Goal: Transaction & Acquisition: Purchase product/service

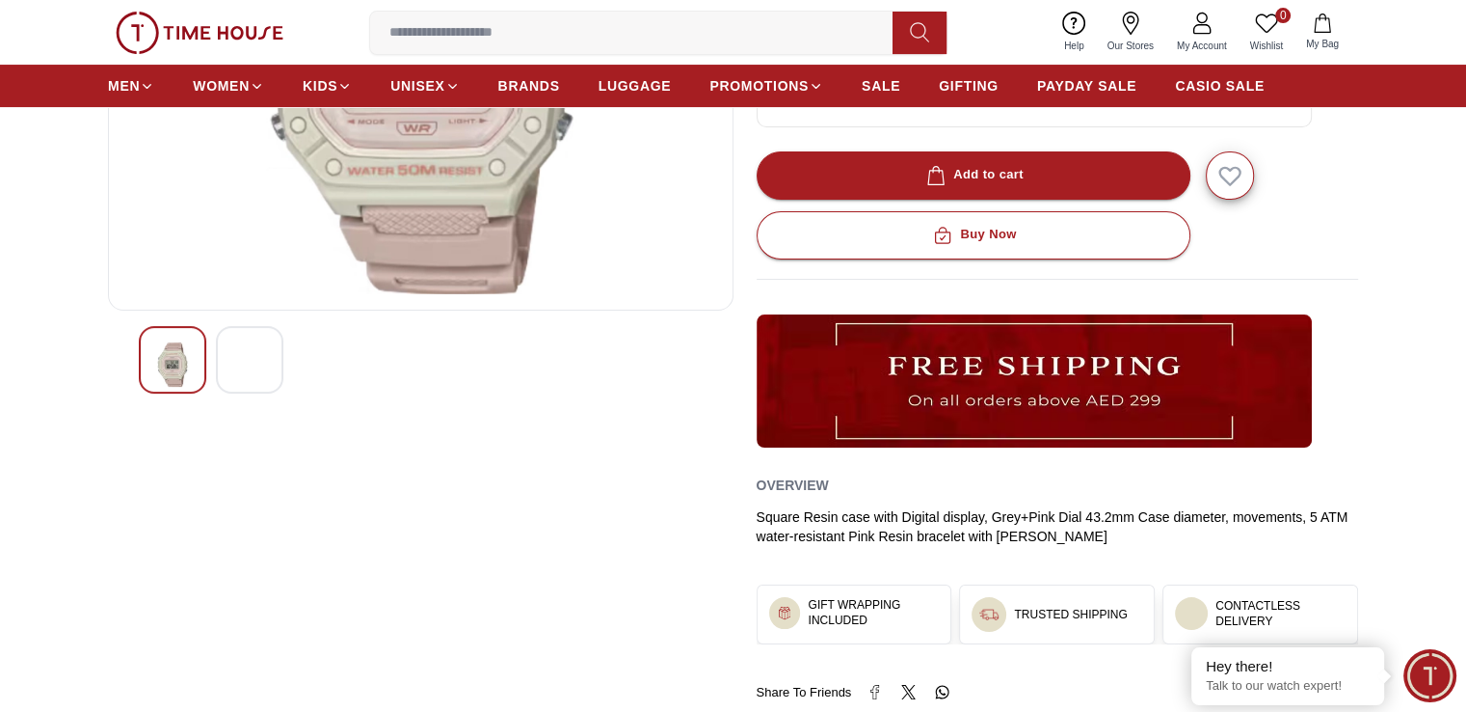
scroll to position [386, 0]
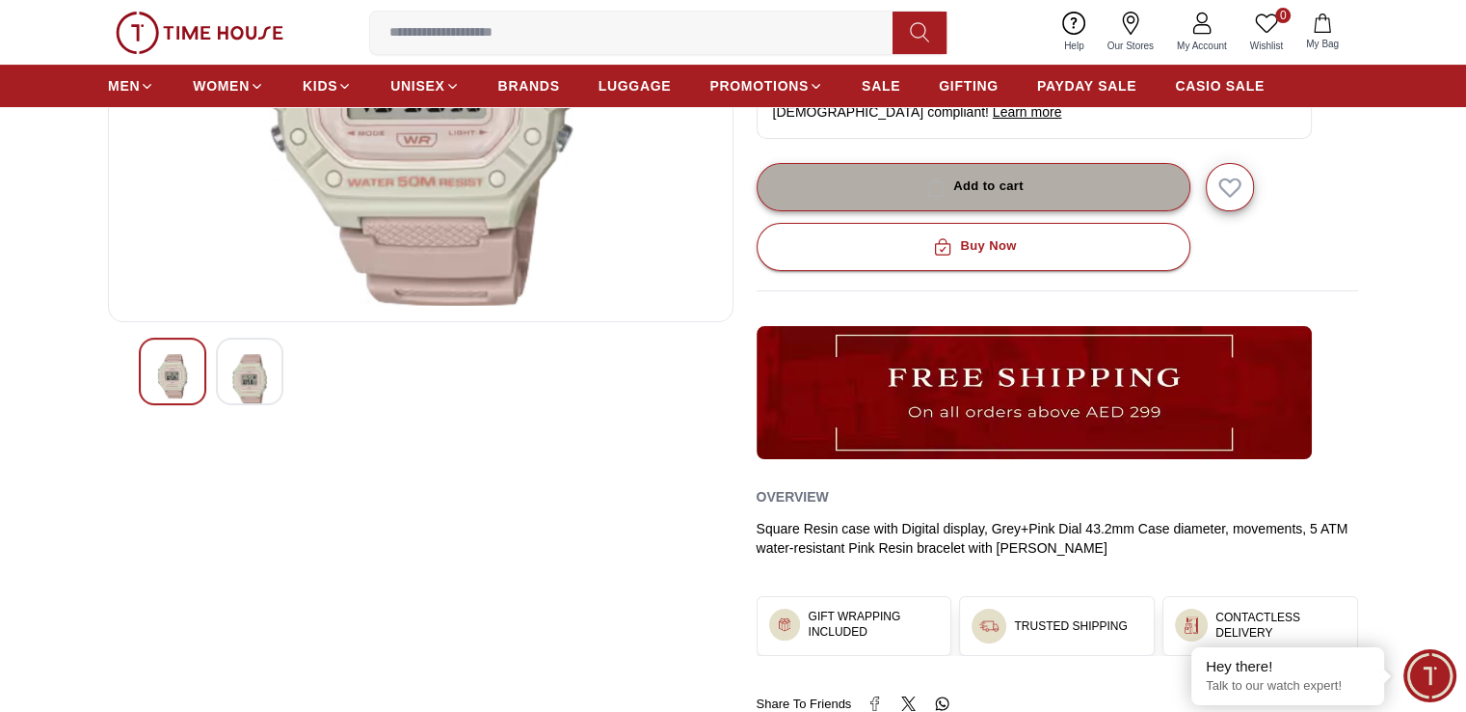
click at [1007, 176] on div "Add to cart" at bounding box center [973, 186] width 101 height 22
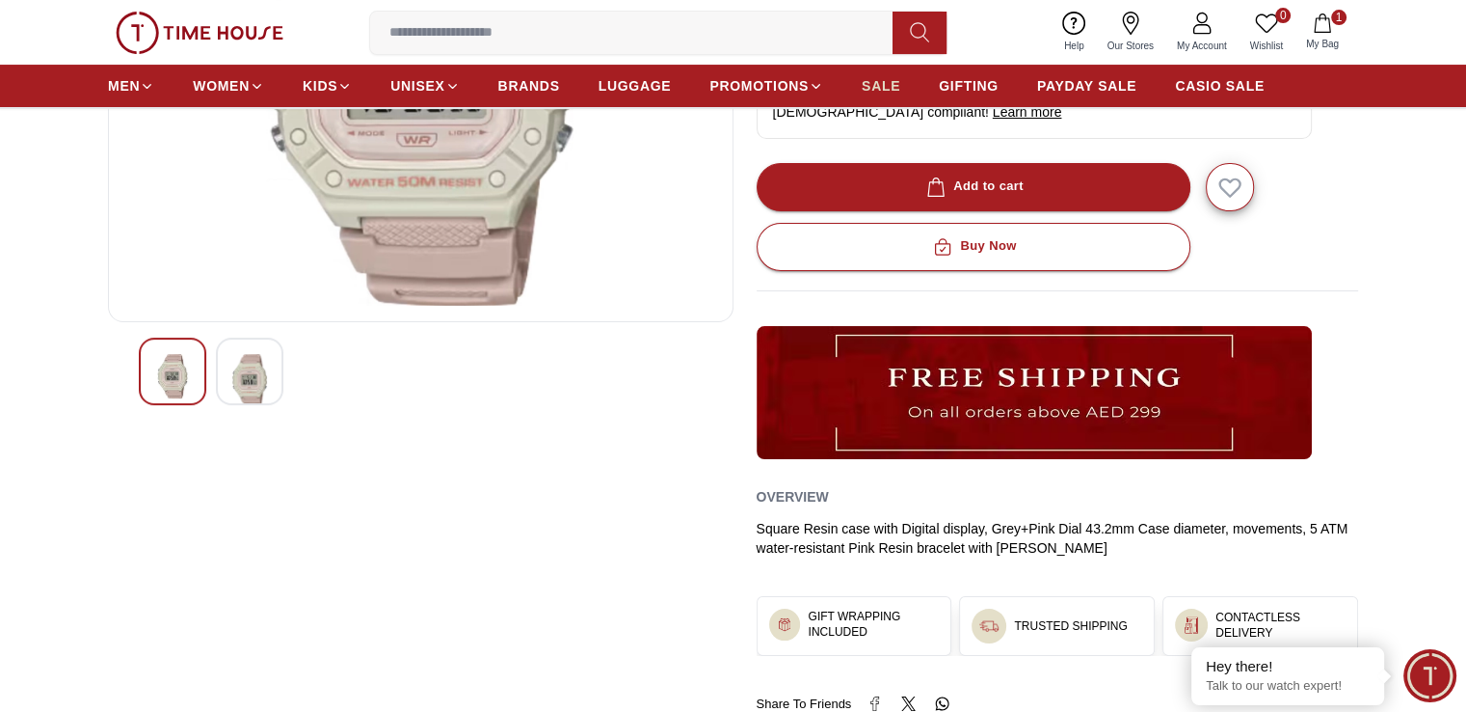
click at [882, 94] on span "SALE" at bounding box center [881, 85] width 39 height 19
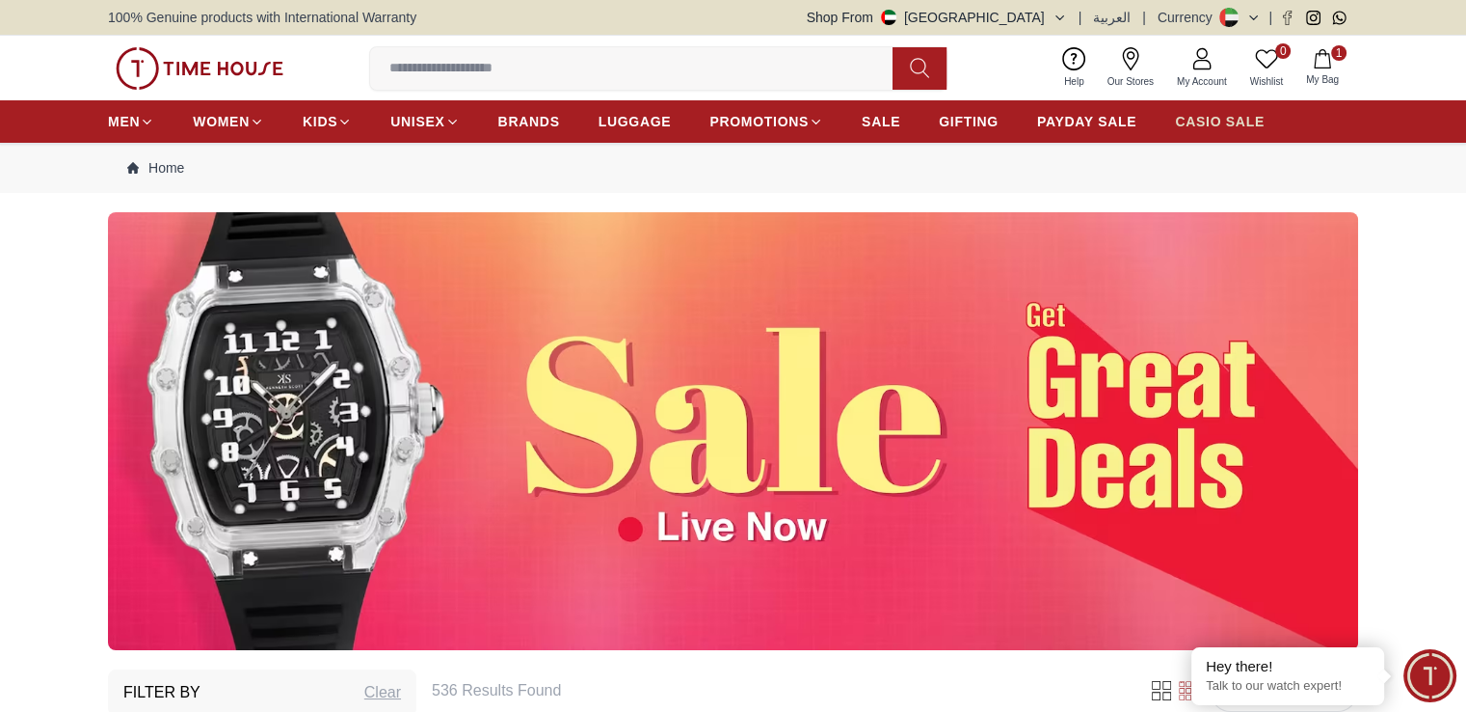
click at [1226, 132] on link "CASIO SALE" at bounding box center [1220, 121] width 90 height 35
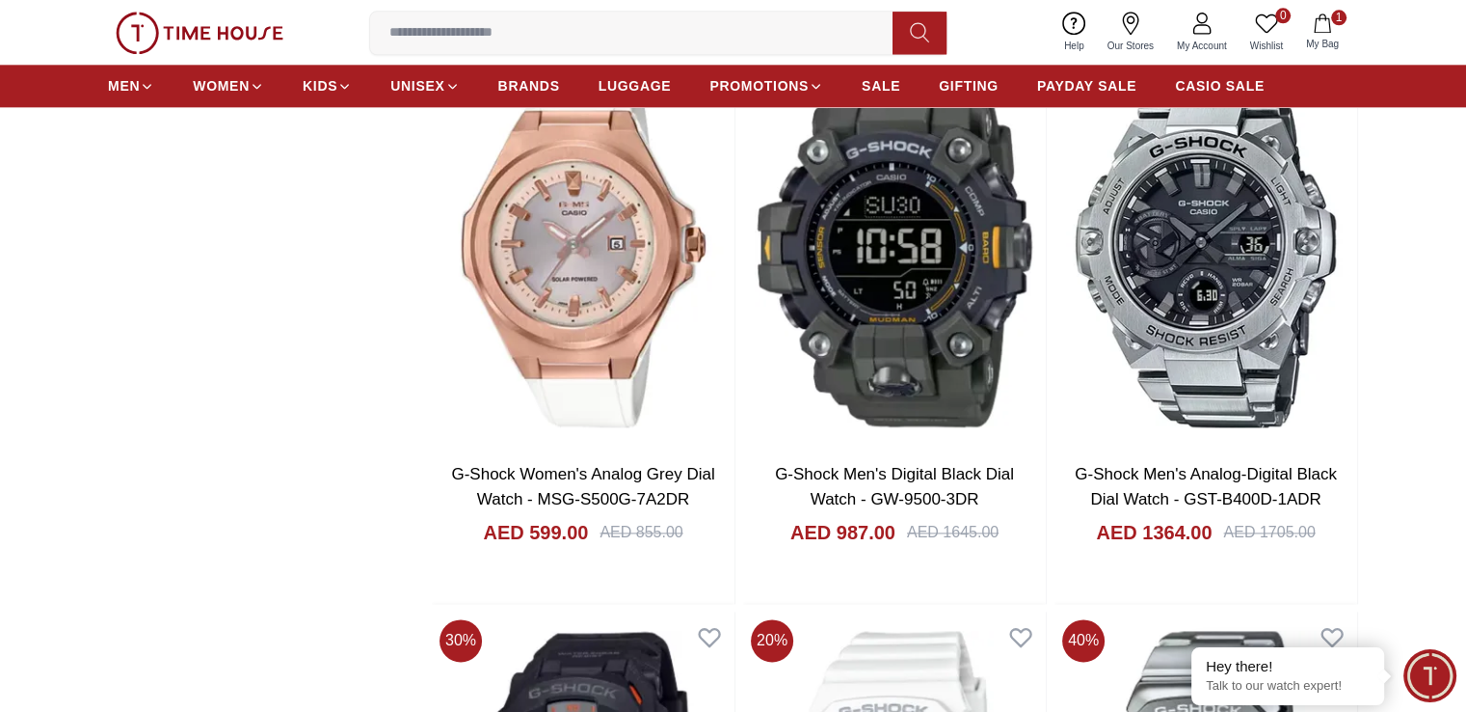
scroll to position [2410, 0]
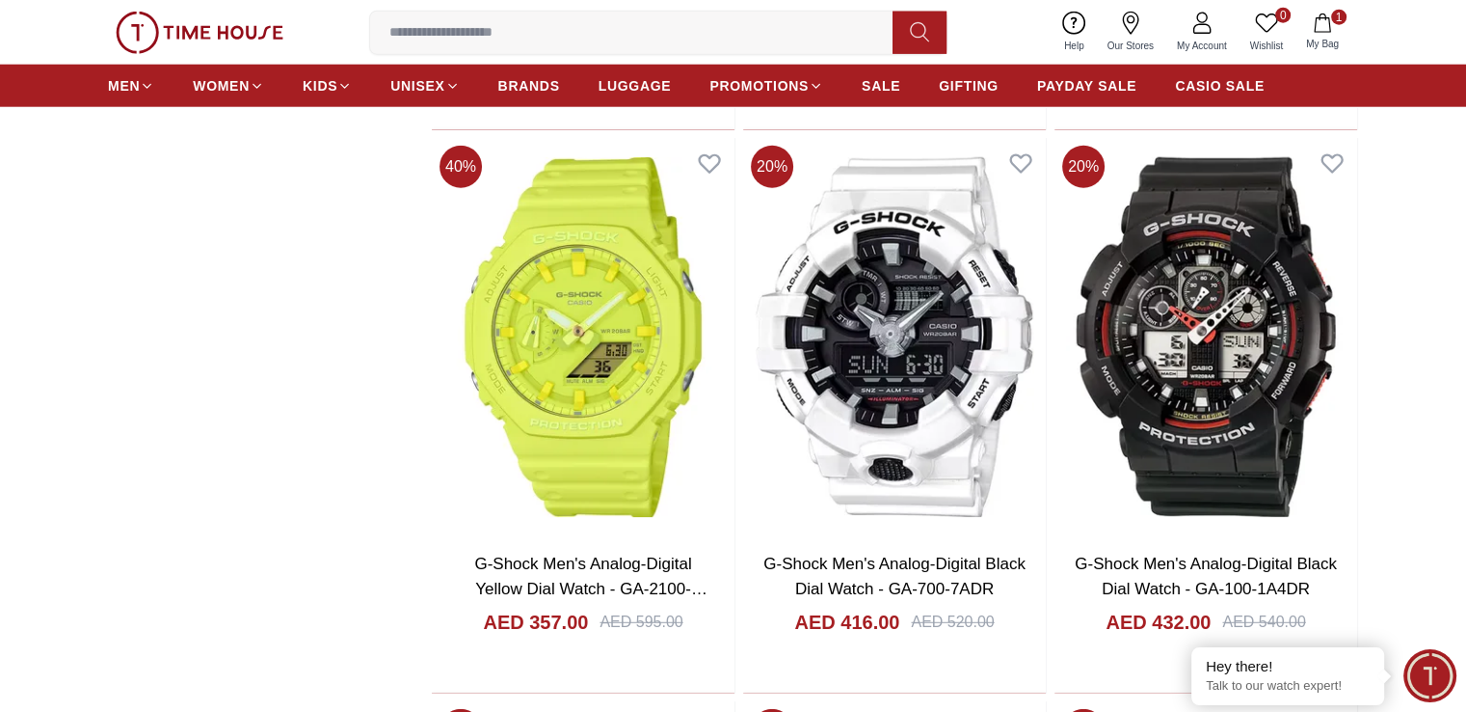
scroll to position [5102, 0]
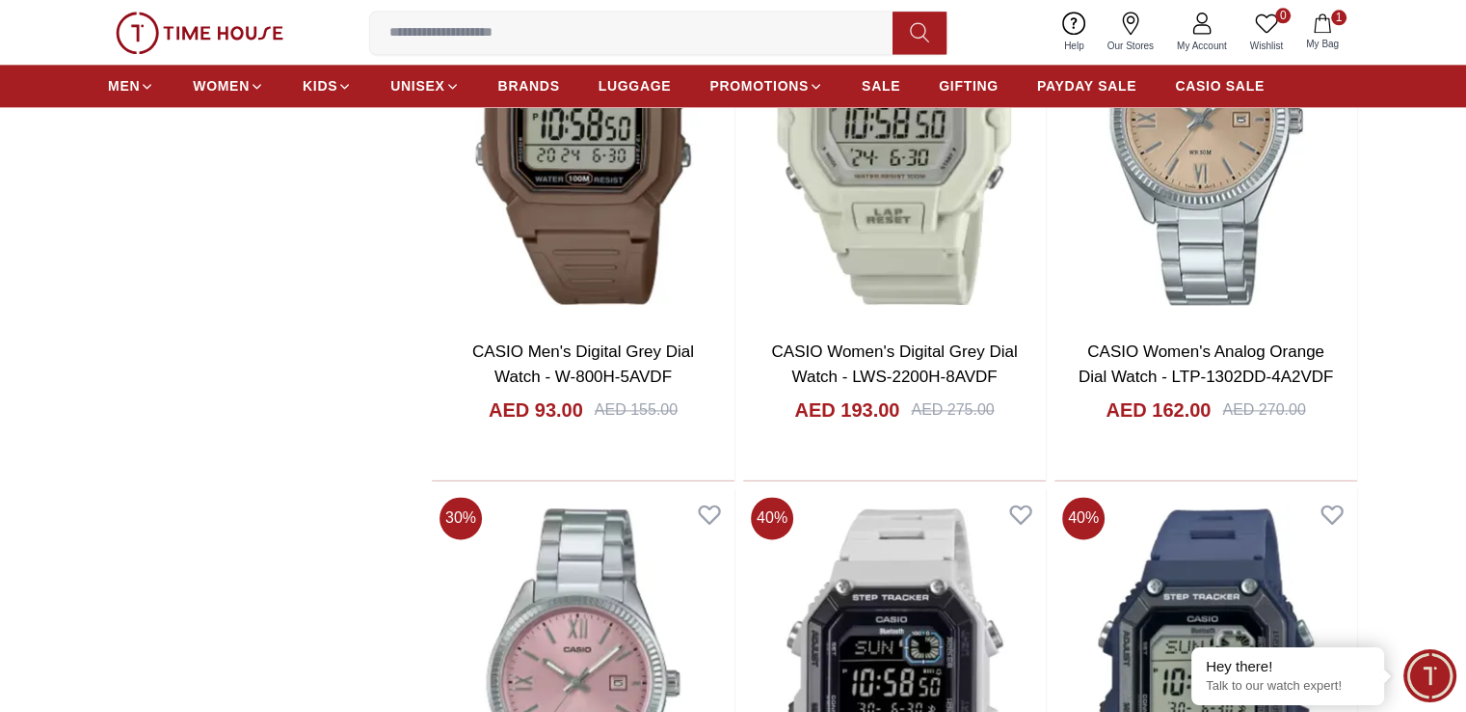
scroll to position [9826, 0]
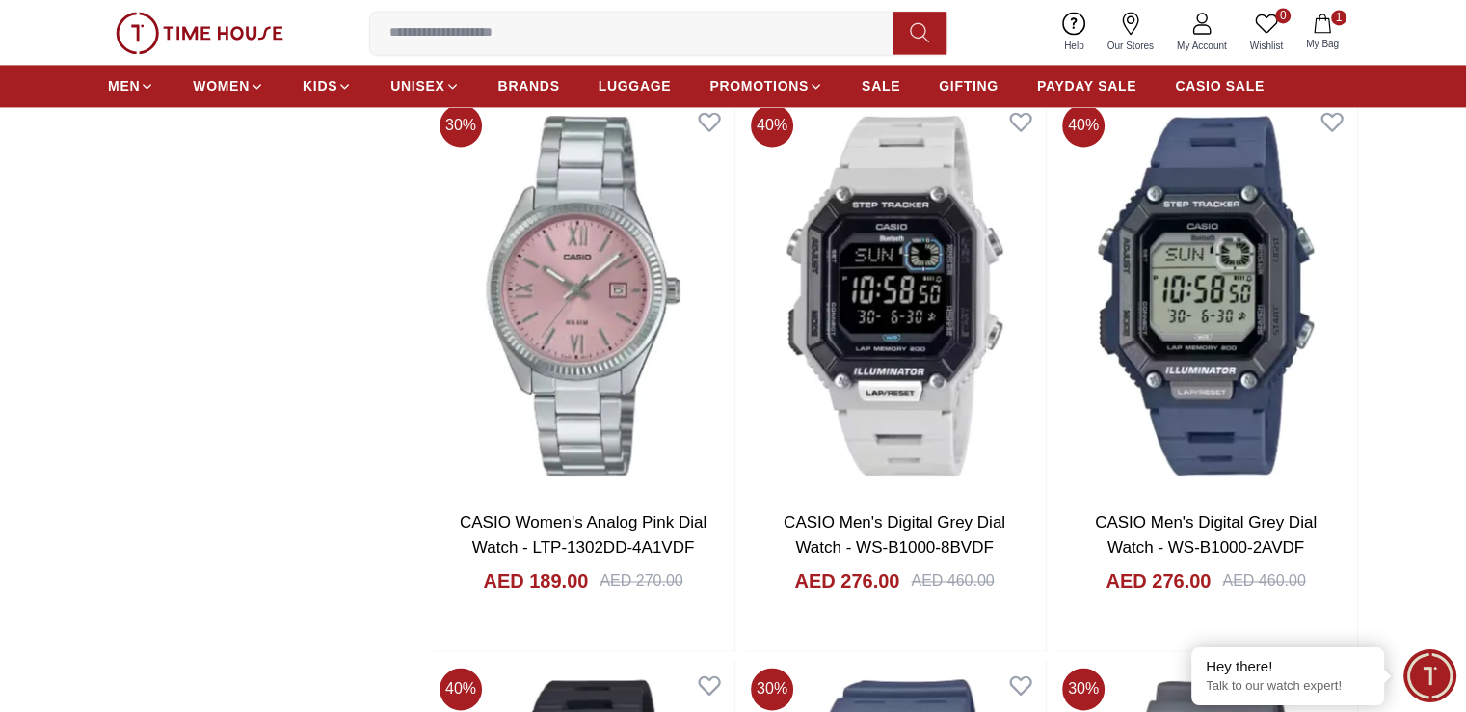
scroll to position [10308, 0]
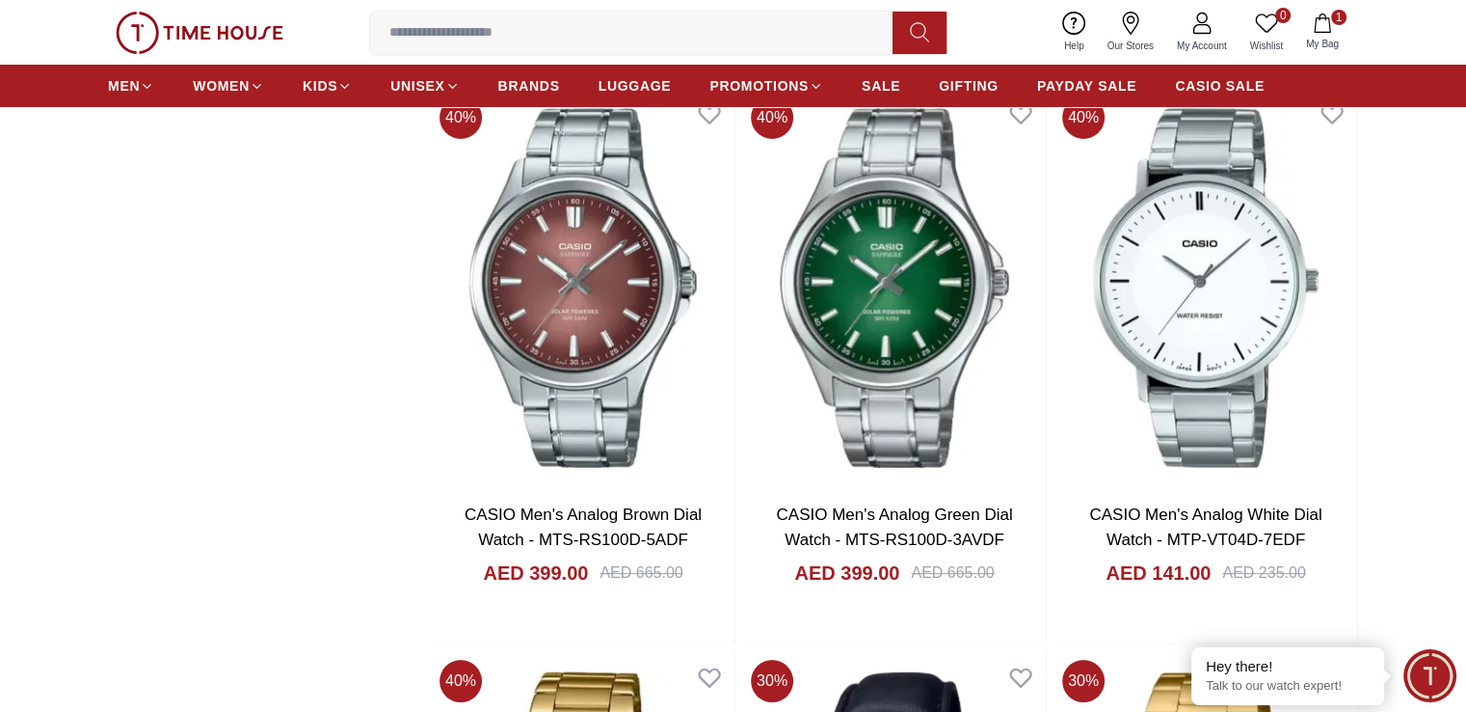
scroll to position [14821, 0]
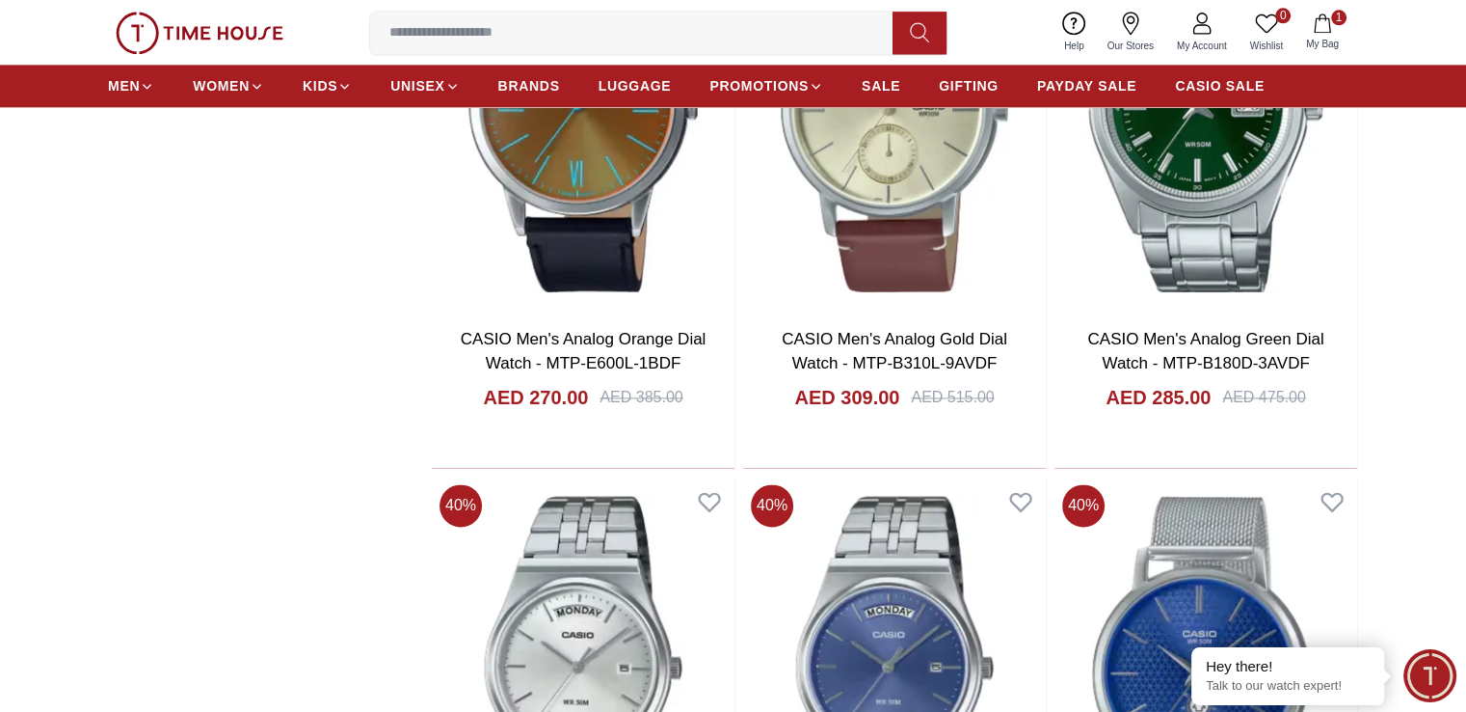
scroll to position [17434, 0]
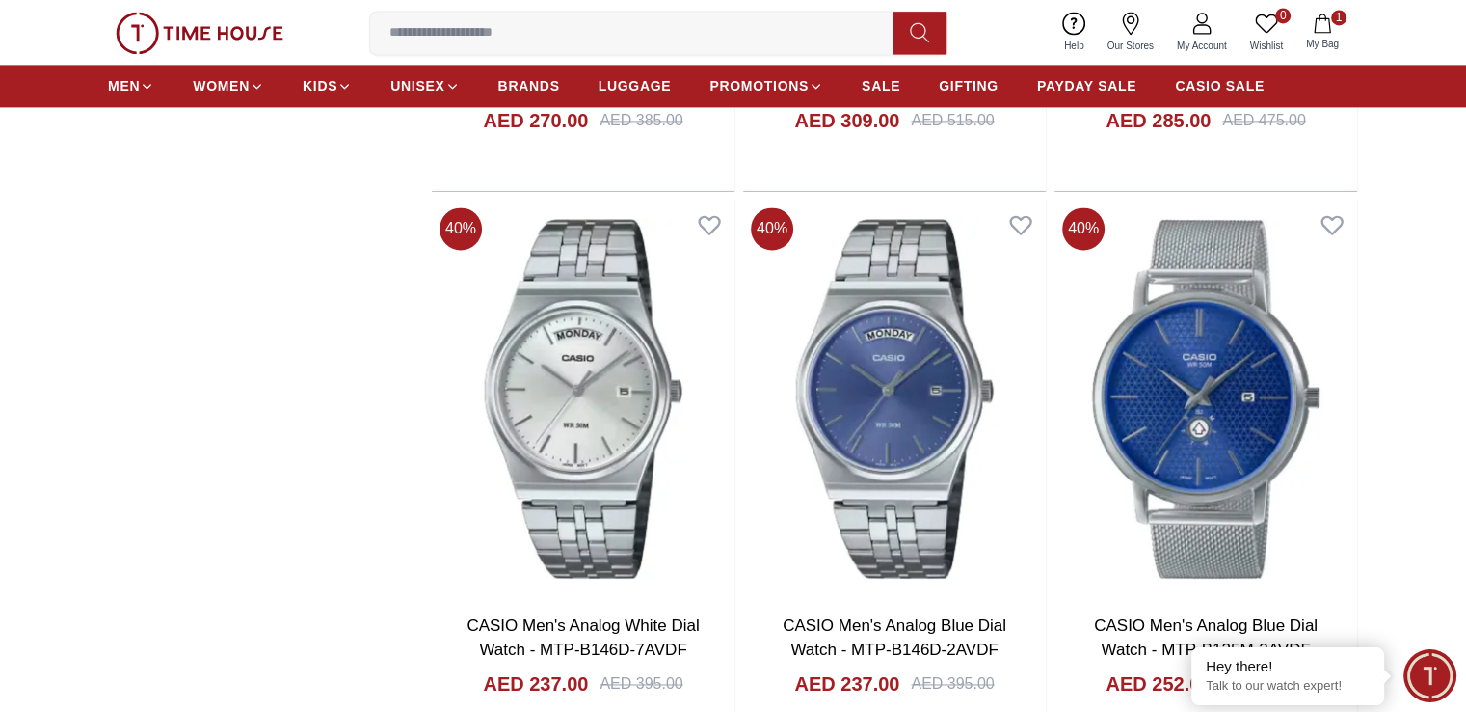
scroll to position [17136, 0]
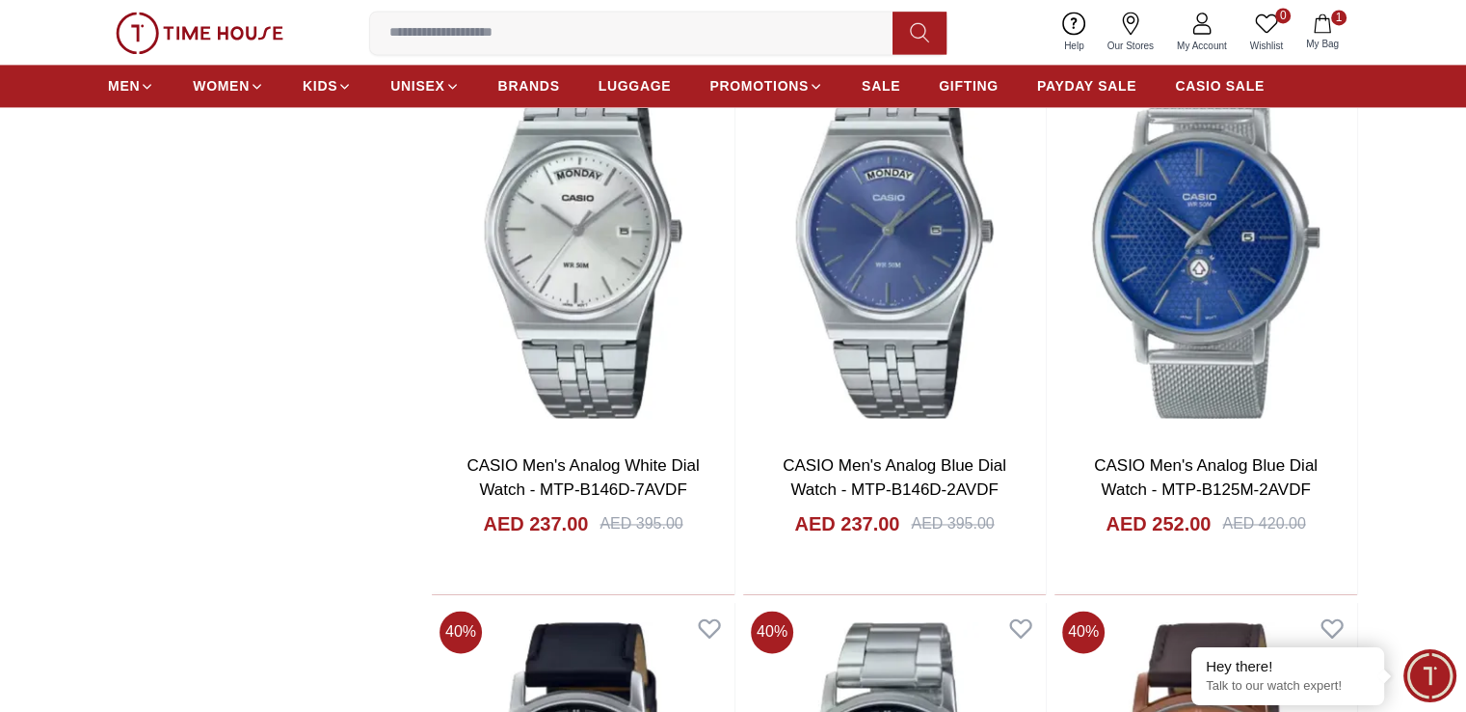
scroll to position [17644, 0]
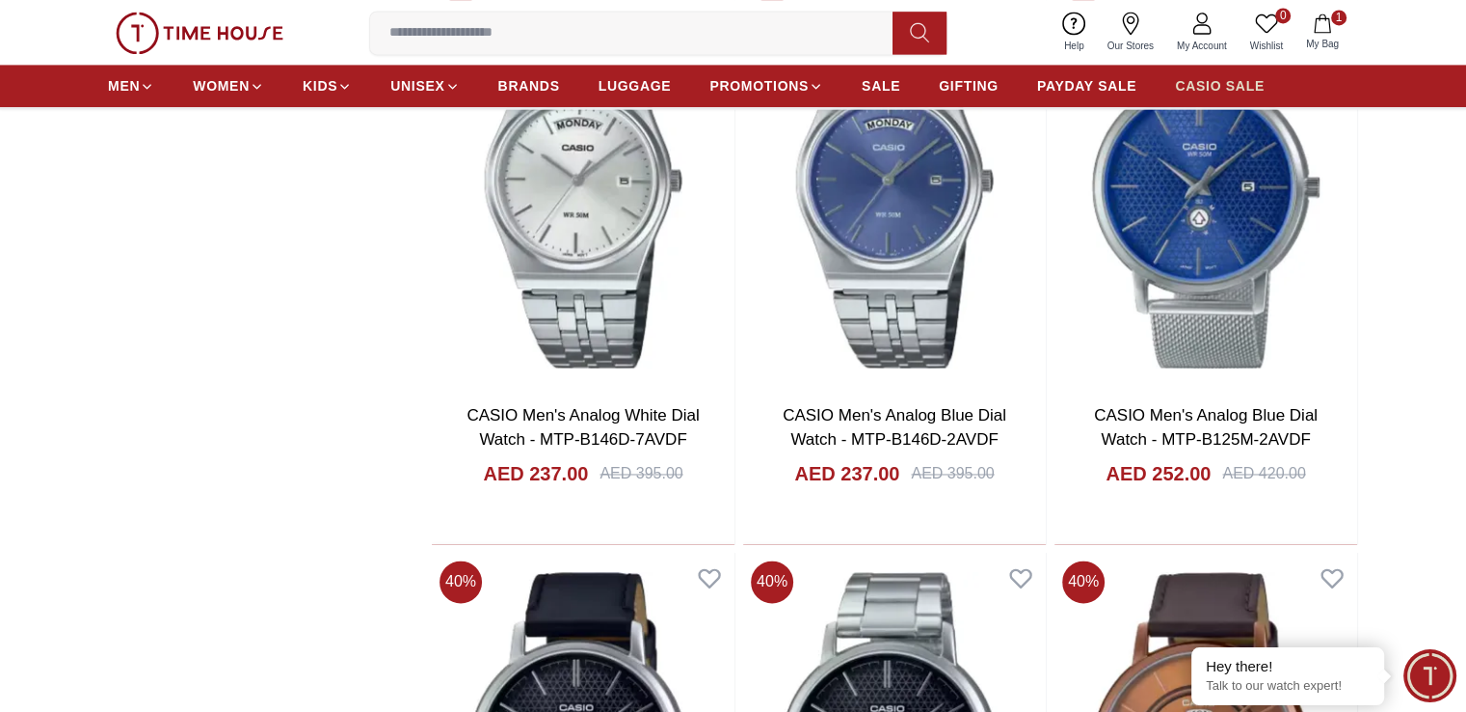
click at [1253, 89] on span "CASIO SALE" at bounding box center [1220, 85] width 90 height 19
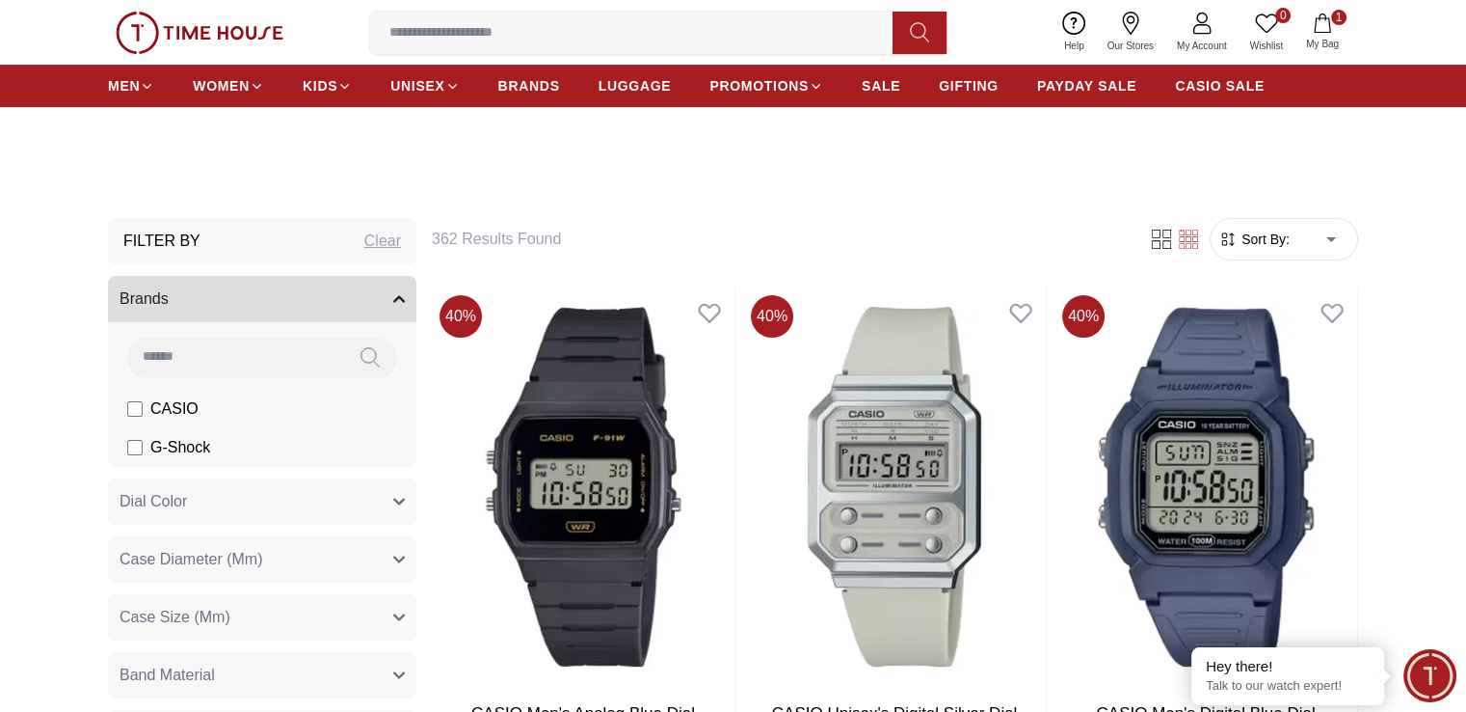
scroll to position [482, 0]
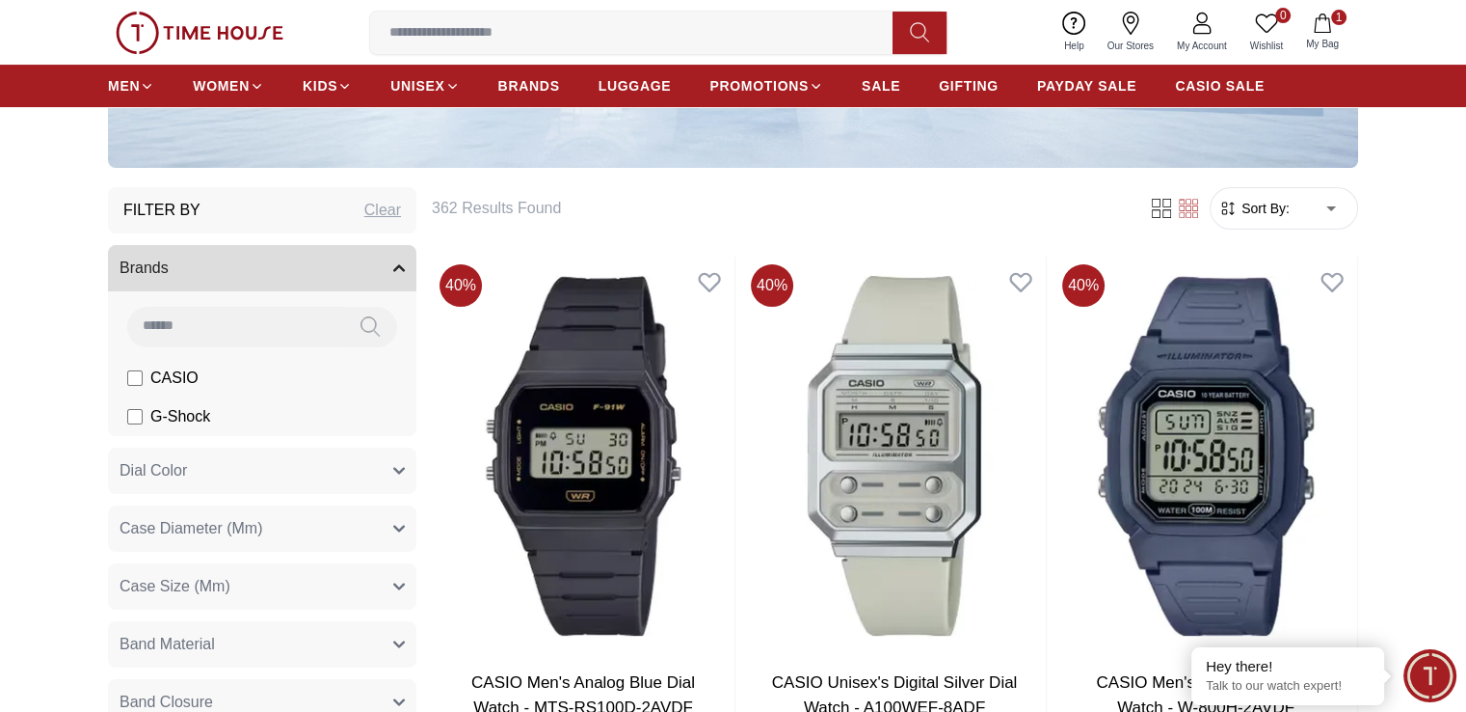
click at [1269, 199] on span "Sort By:" at bounding box center [1264, 208] width 52 height 19
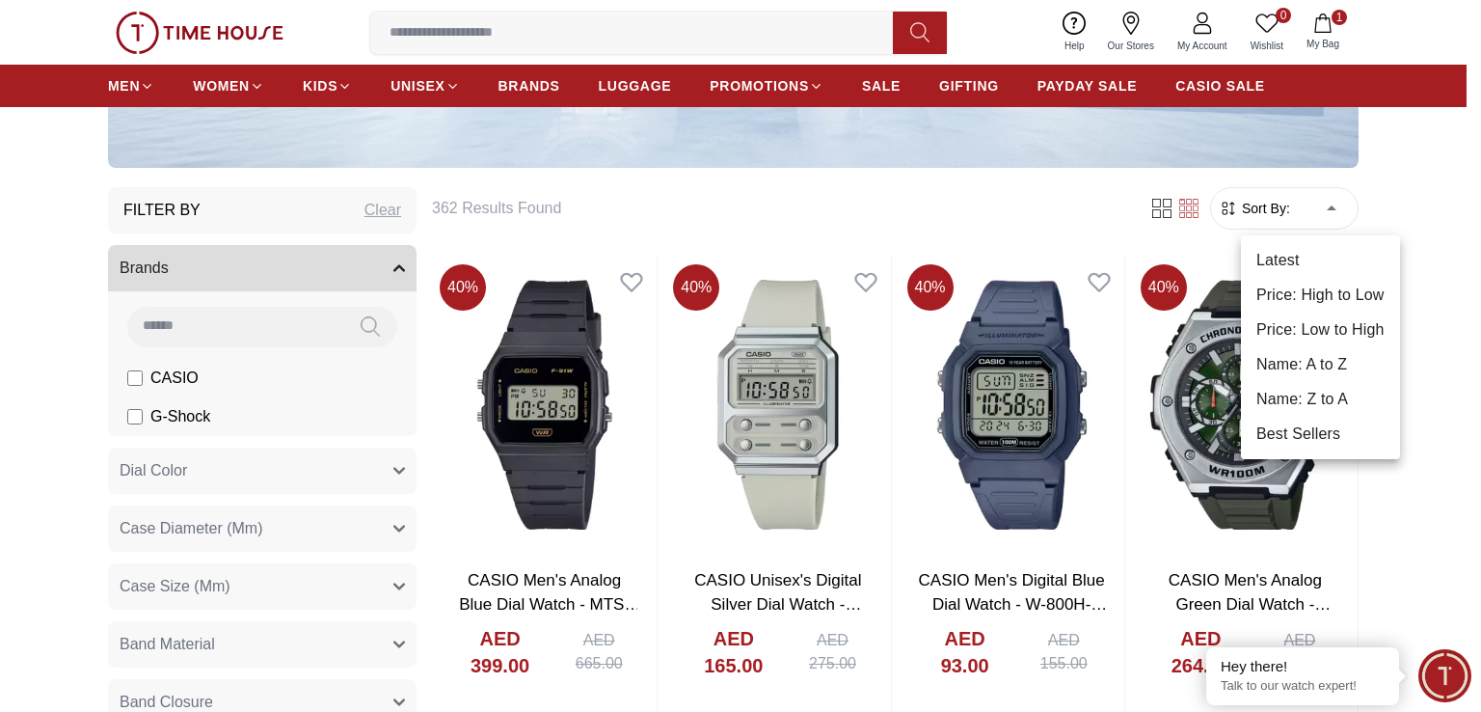
click at [1326, 318] on li "Price: Low to High" at bounding box center [1320, 329] width 159 height 35
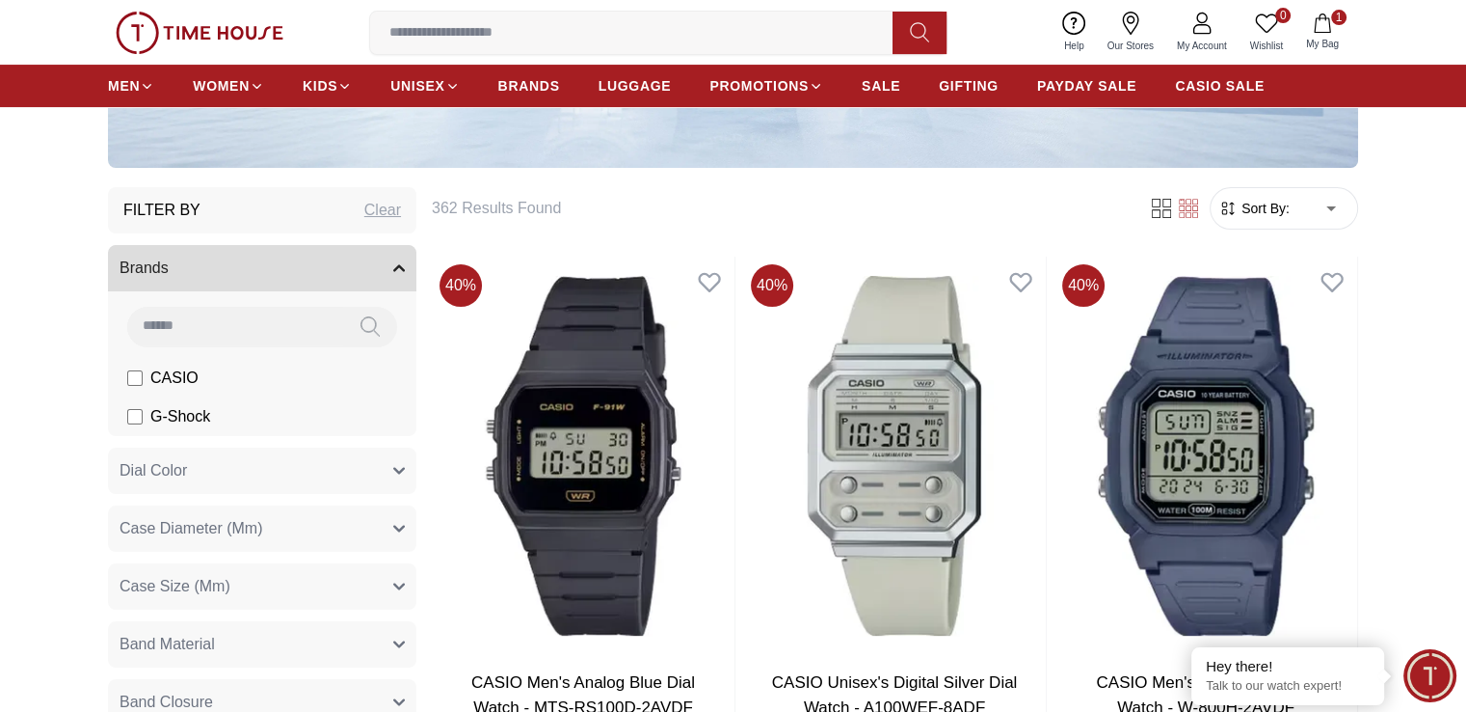
type input "*"
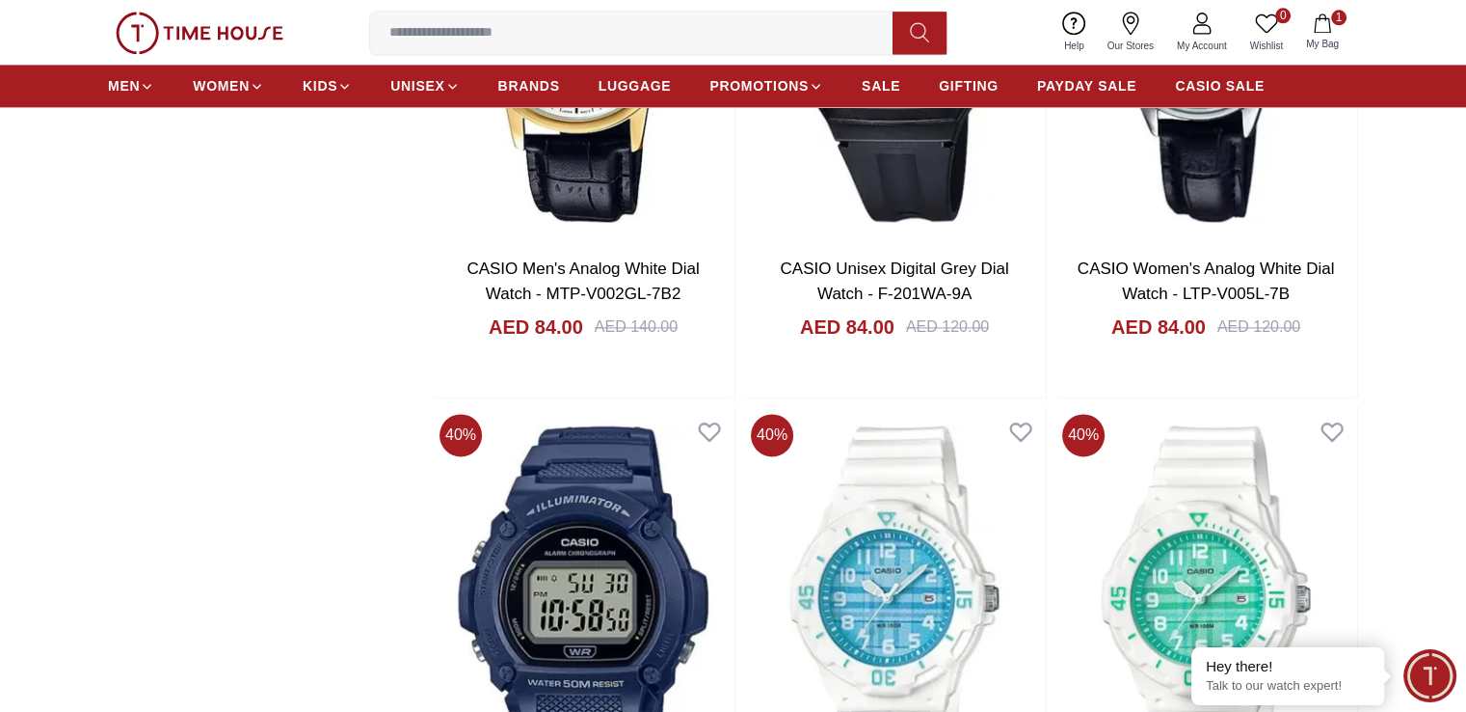
scroll to position [2603, 0]
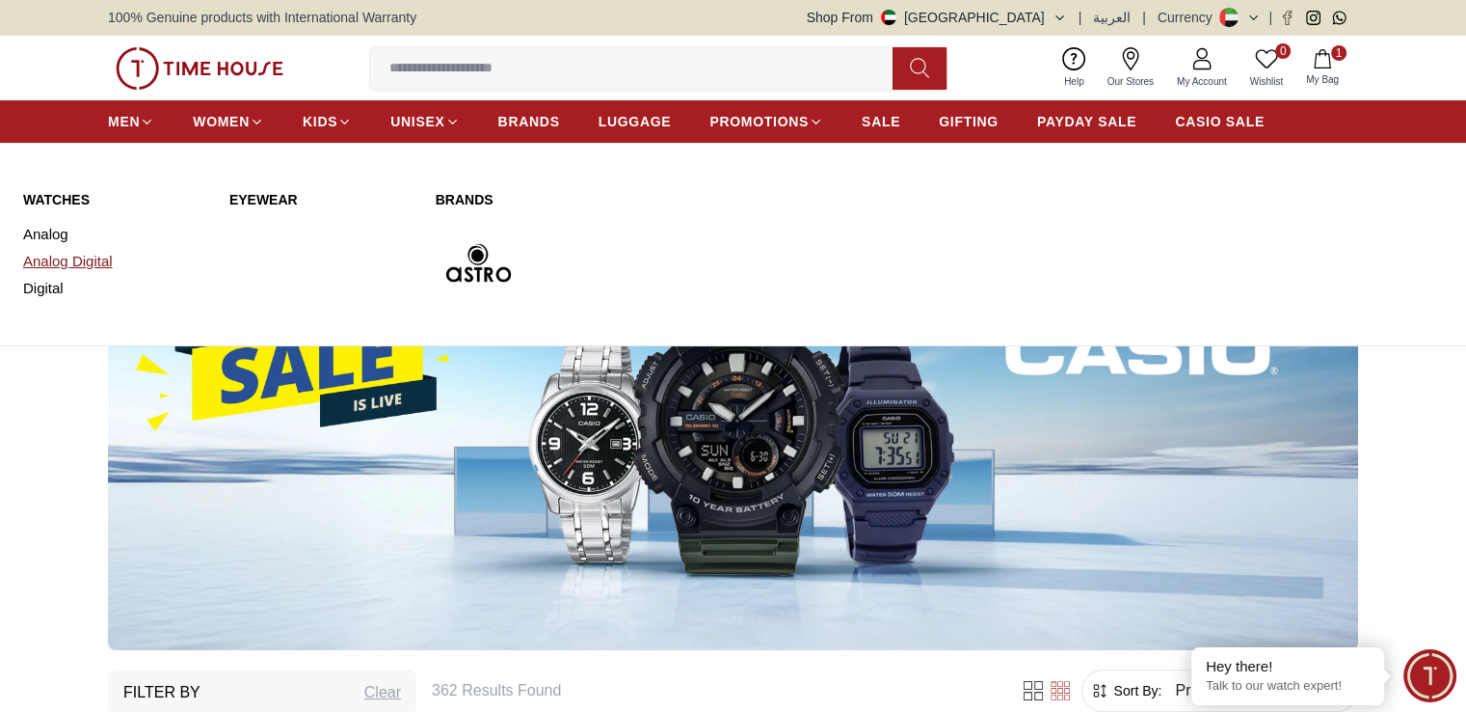
click at [69, 261] on link "Analog Digital" at bounding box center [114, 261] width 183 height 27
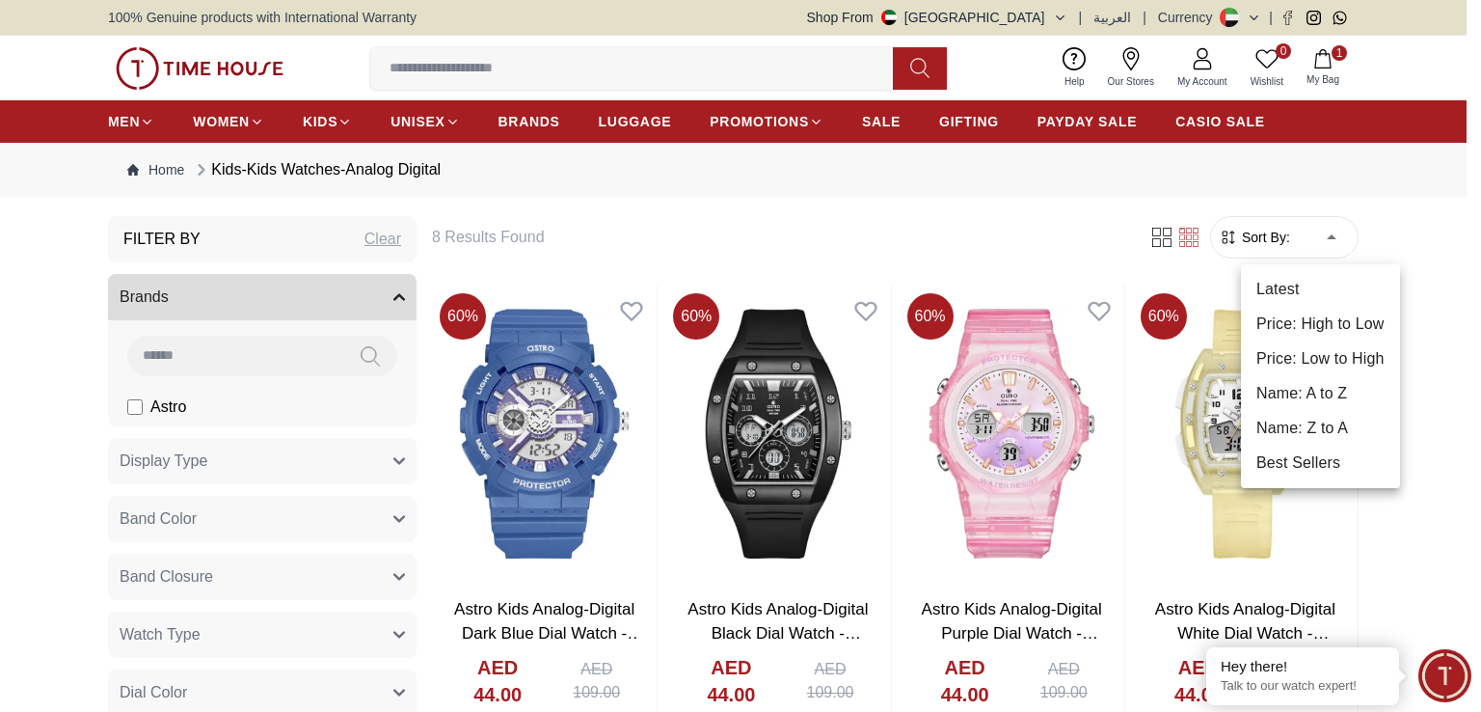
click at [1307, 350] on li "Price: Low to High" at bounding box center [1320, 358] width 159 height 35
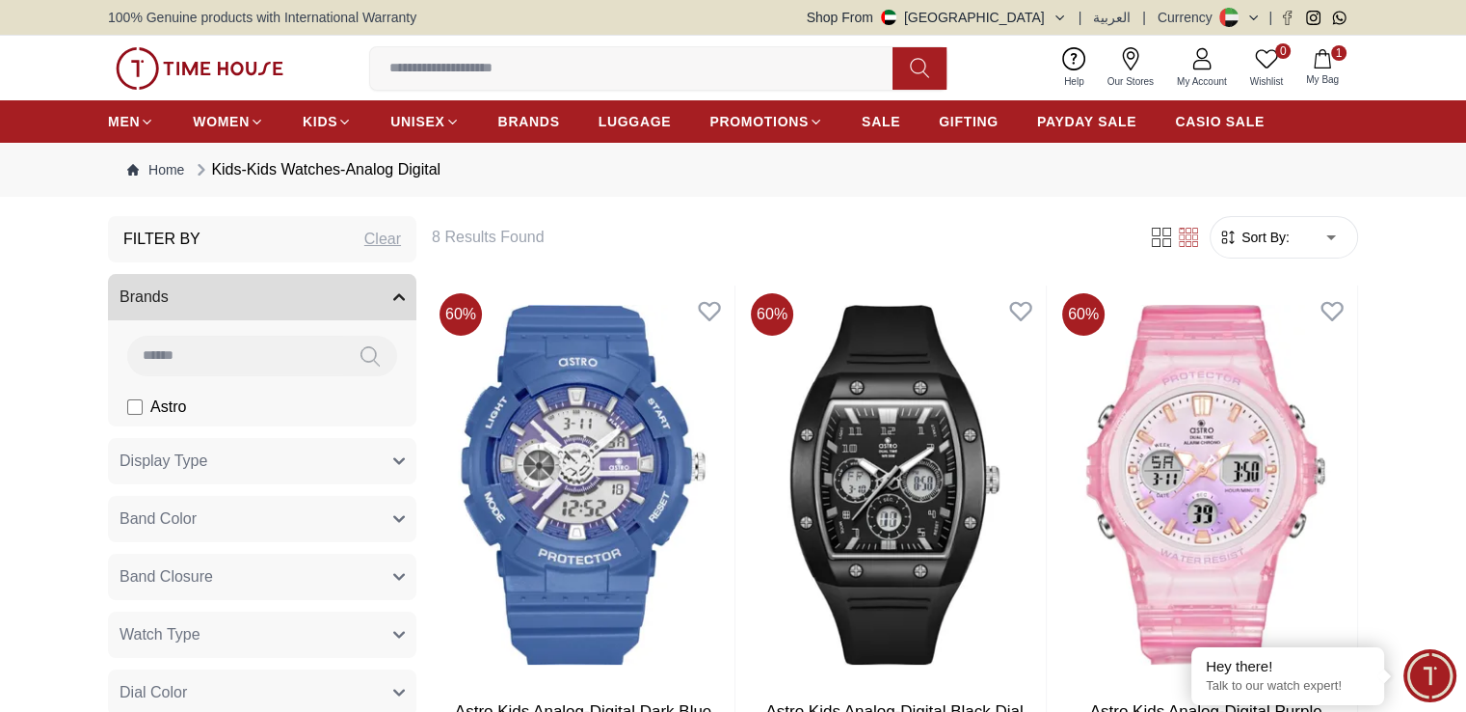
type input "*"
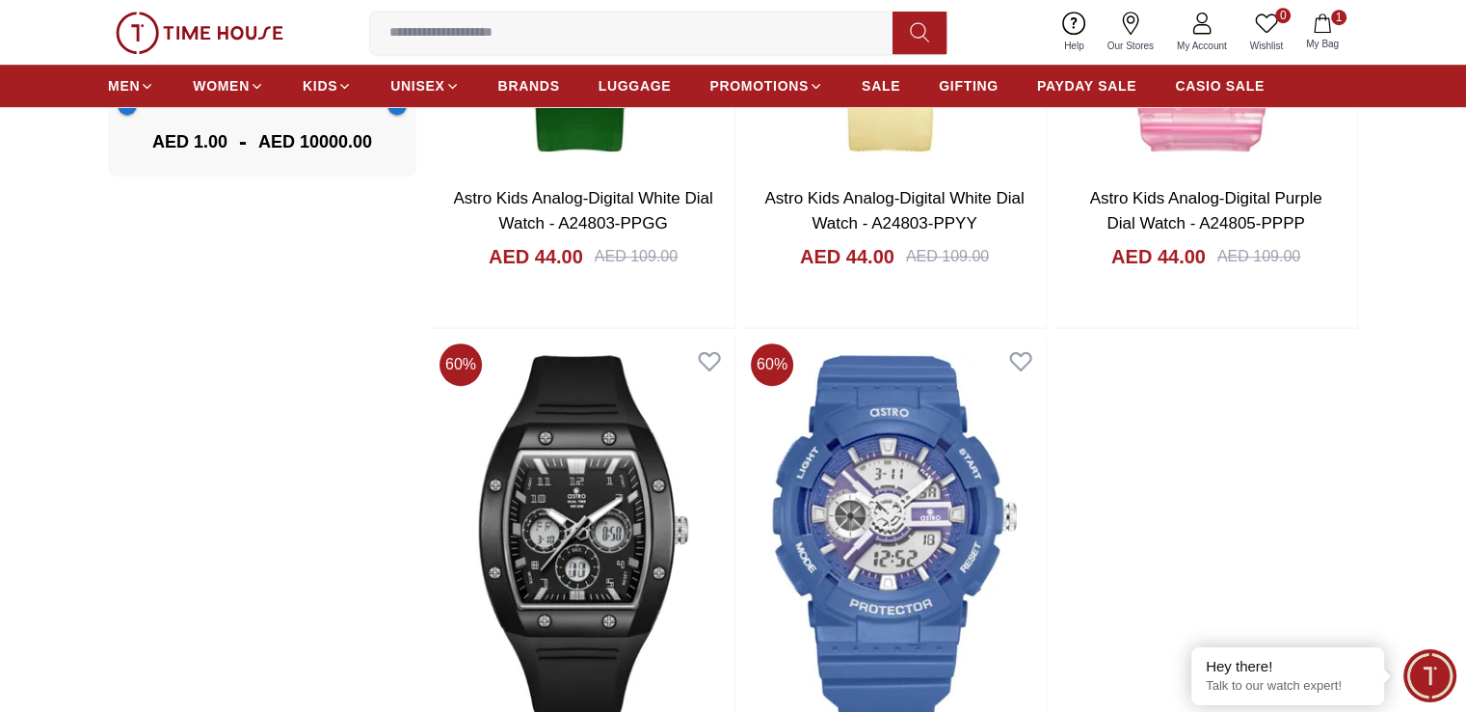
scroll to position [1157, 0]
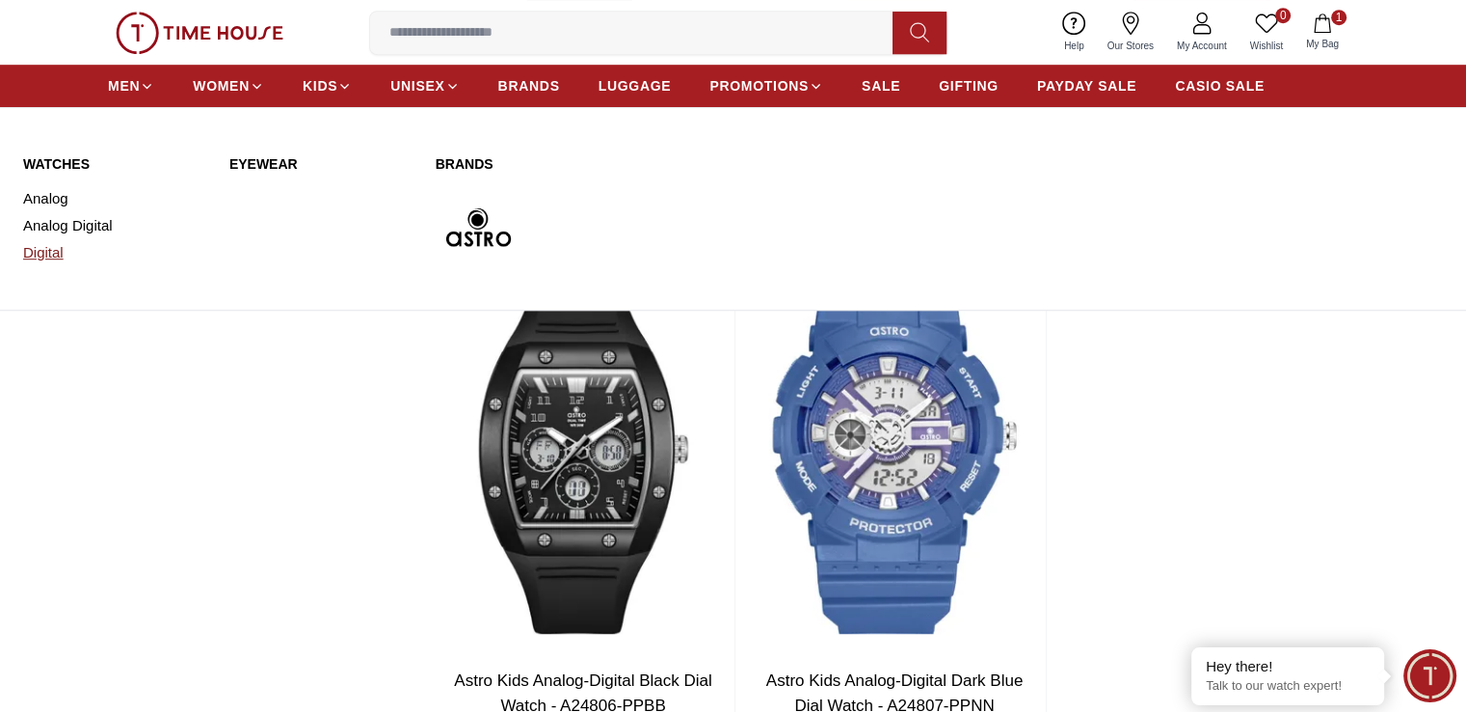
click at [58, 248] on link "Digital" at bounding box center [114, 252] width 183 height 27
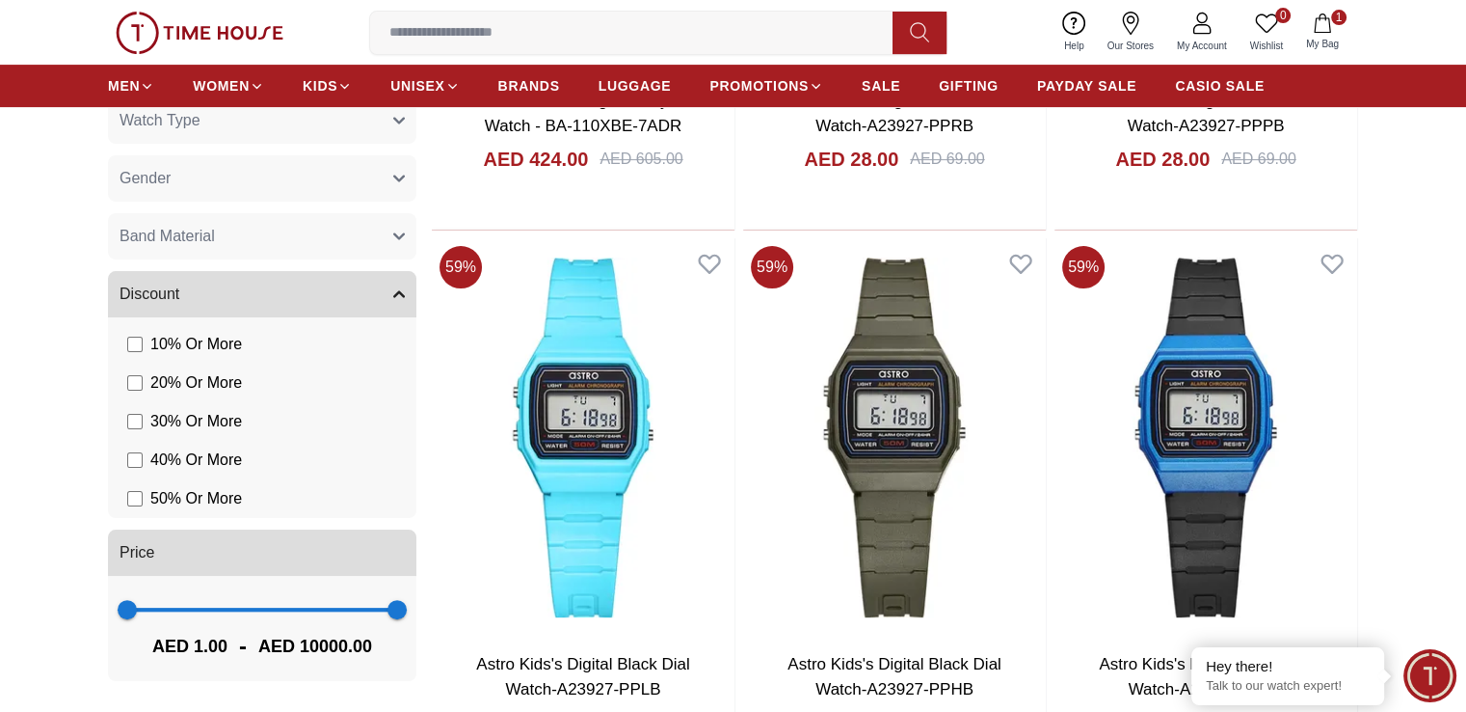
scroll to position [578, 0]
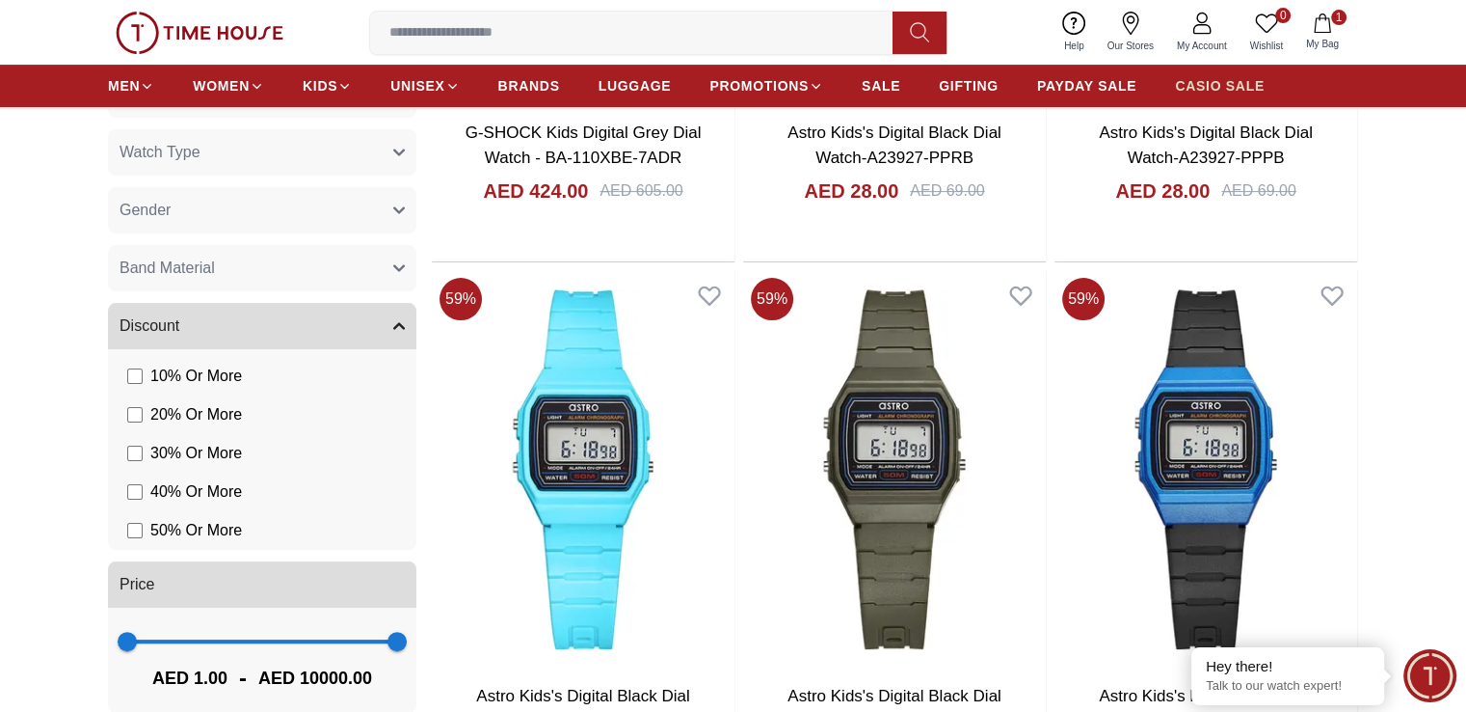
click at [1224, 91] on span "CASIO SALE" at bounding box center [1220, 85] width 90 height 19
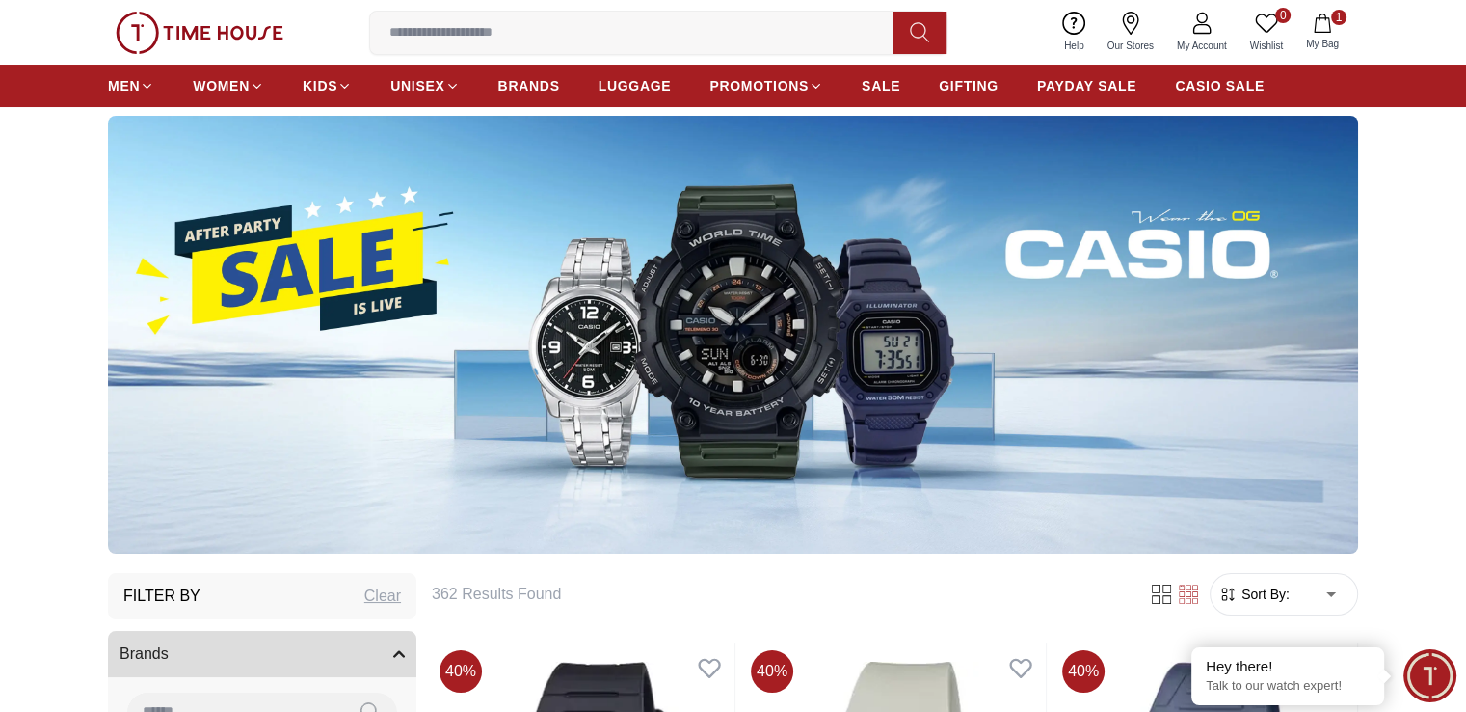
scroll to position [96, 0]
click at [1262, 600] on span "Sort By:" at bounding box center [1264, 593] width 52 height 19
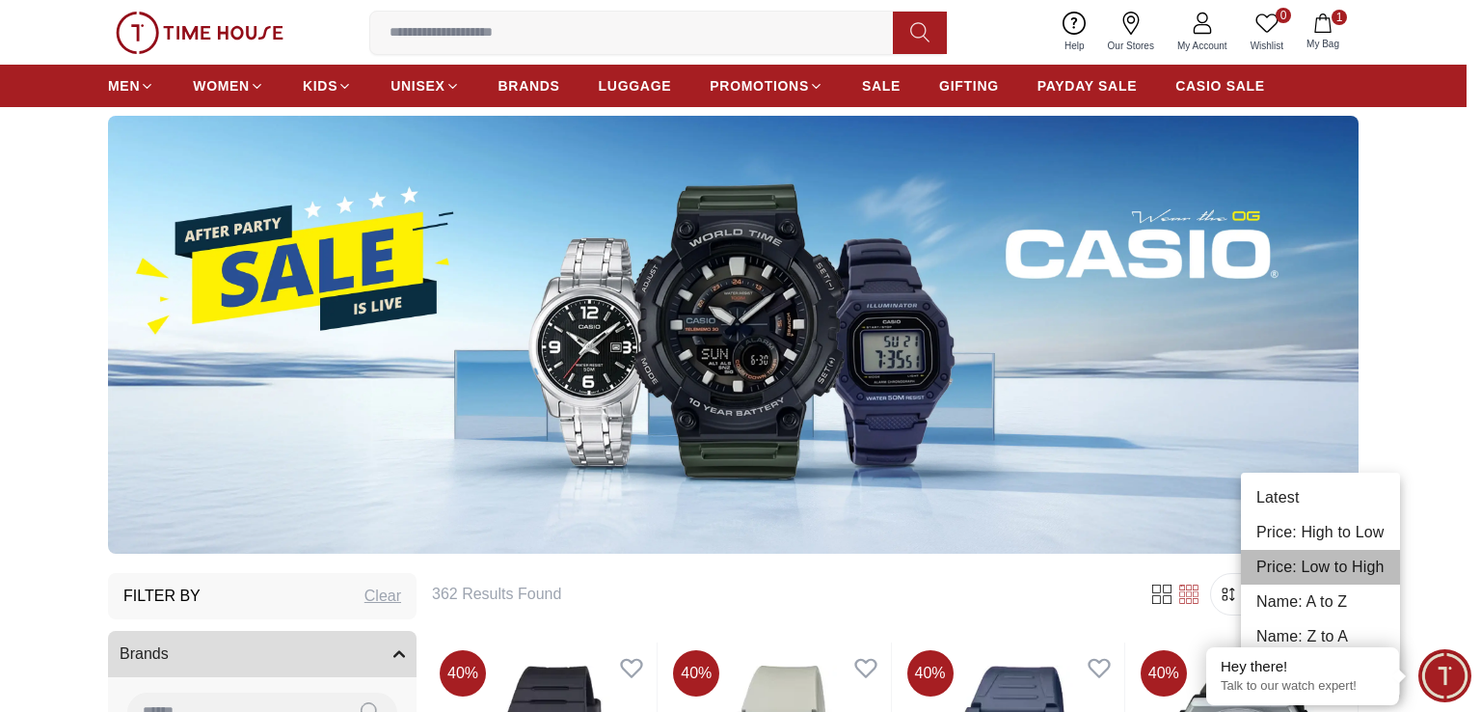
click at [1317, 561] on li "Price: Low to High" at bounding box center [1320, 567] width 159 height 35
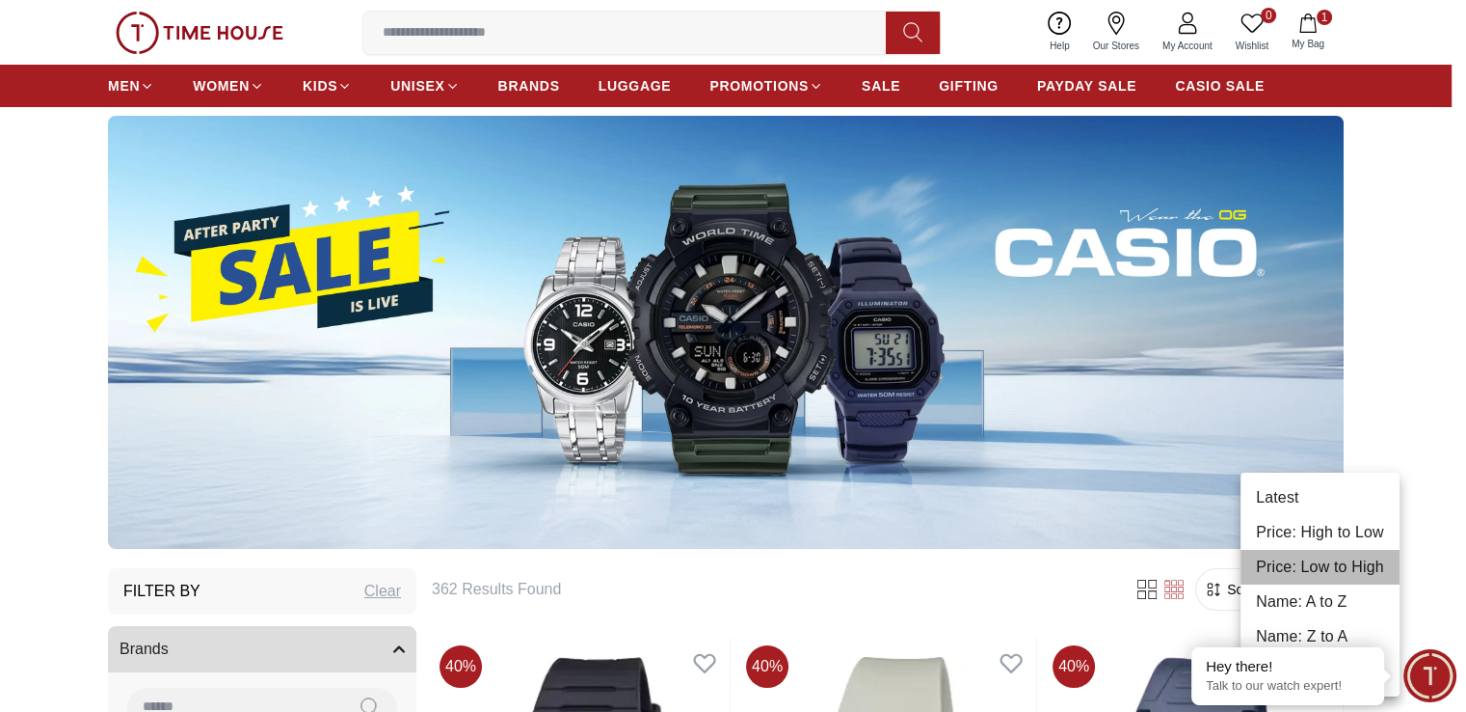
type input "*"
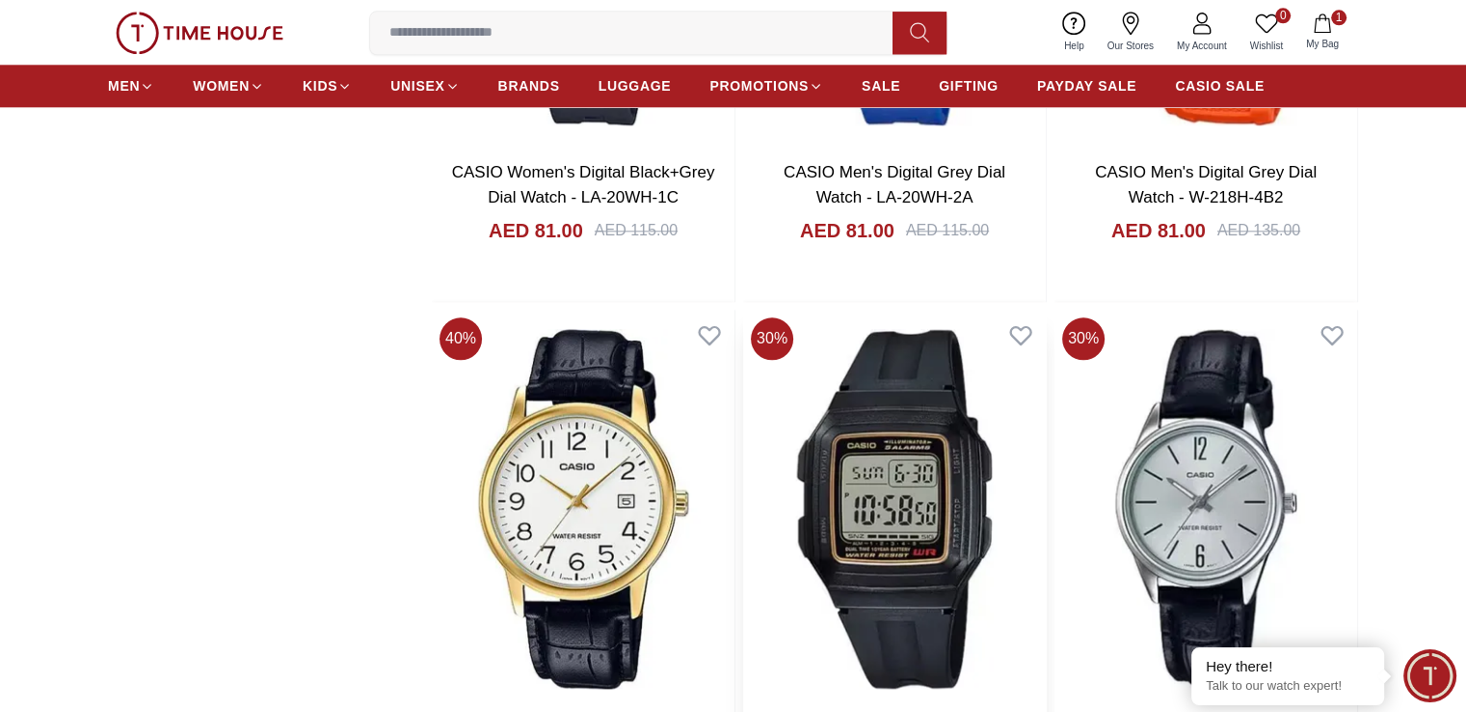
scroll to position [2121, 0]
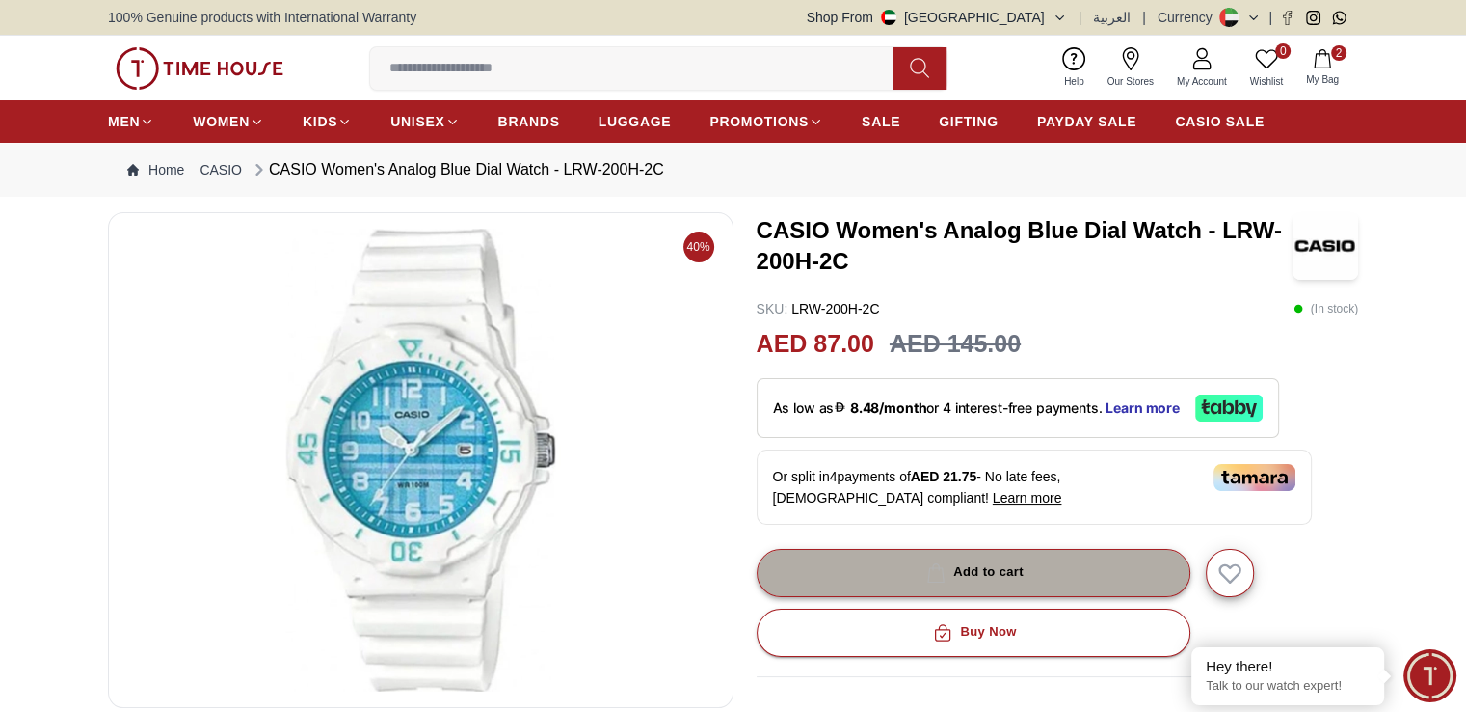
click at [896, 568] on button "Add to cart" at bounding box center [974, 573] width 434 height 48
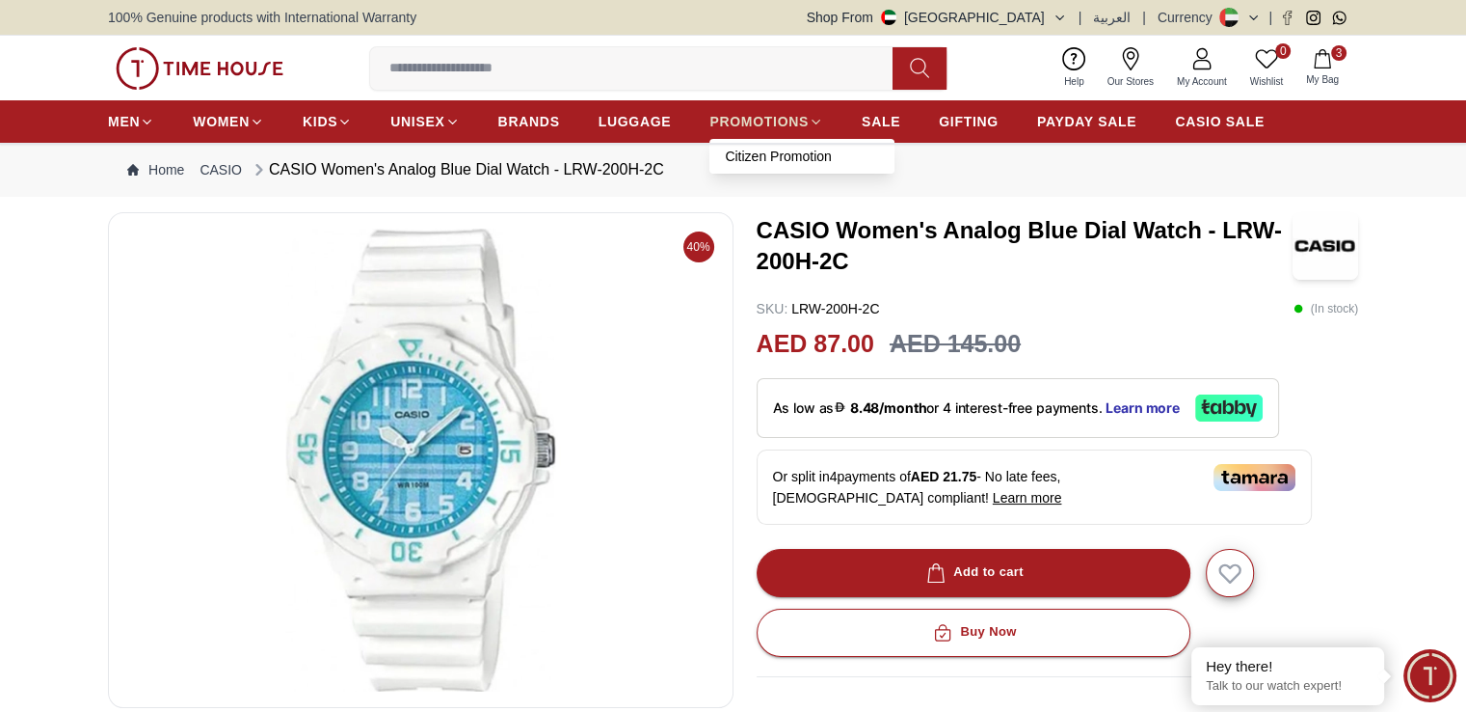
click at [820, 123] on icon at bounding box center [816, 122] width 14 height 14
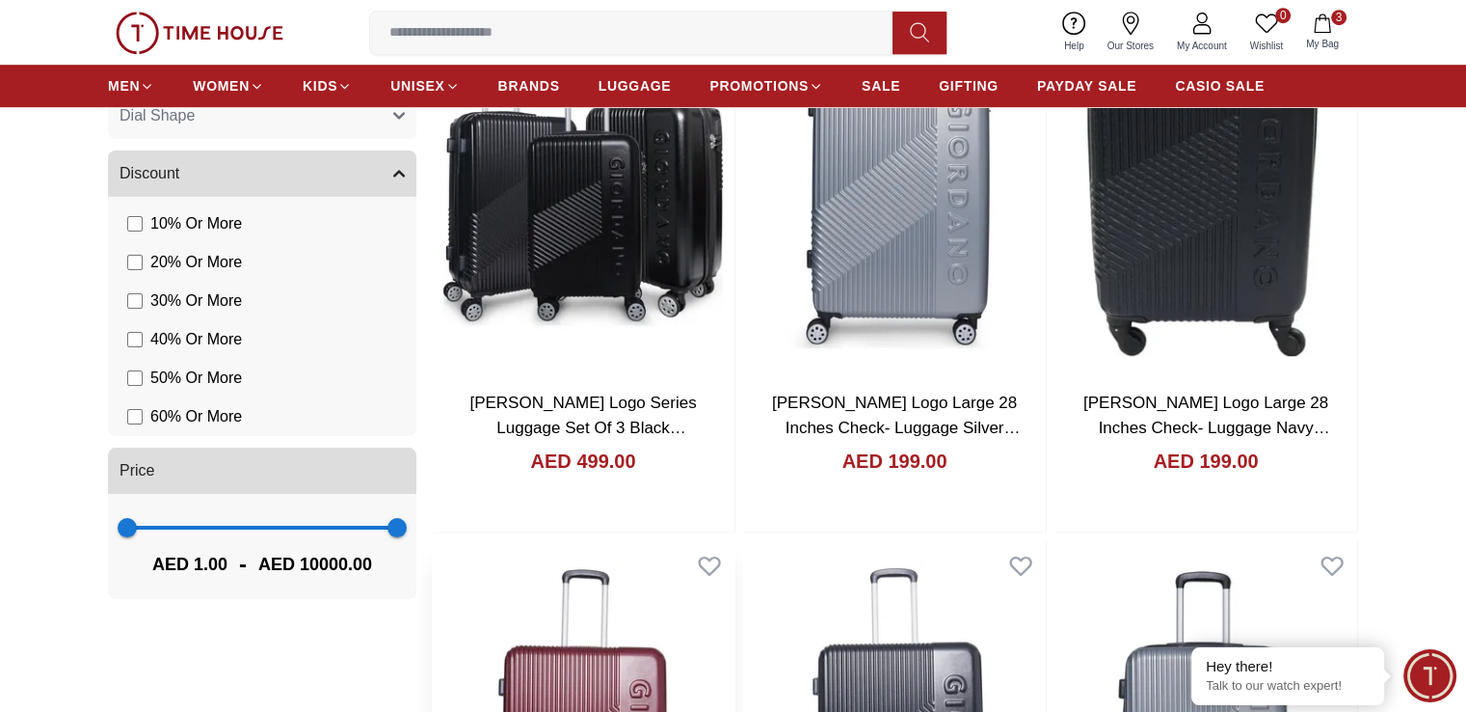
scroll to position [1446, 0]
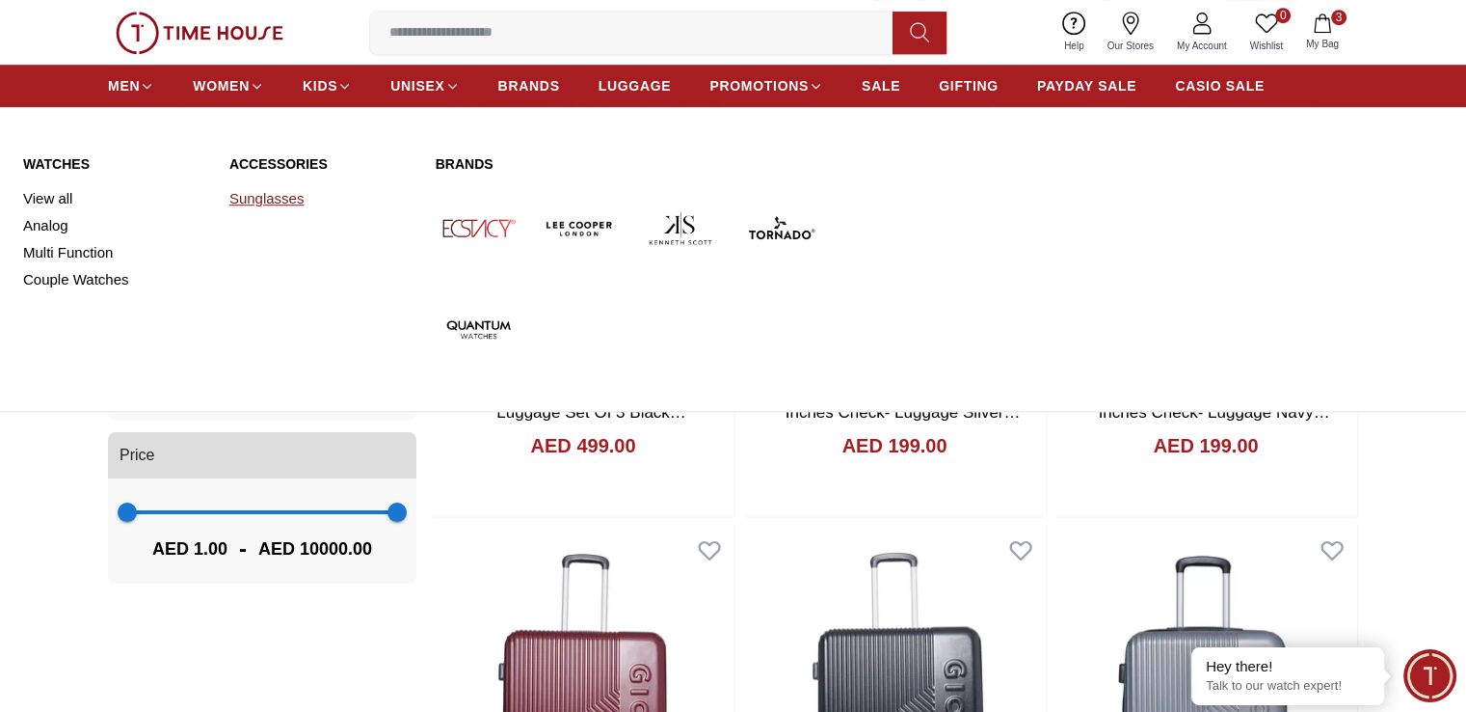
click at [269, 192] on link "Sunglasses" at bounding box center [320, 198] width 183 height 27
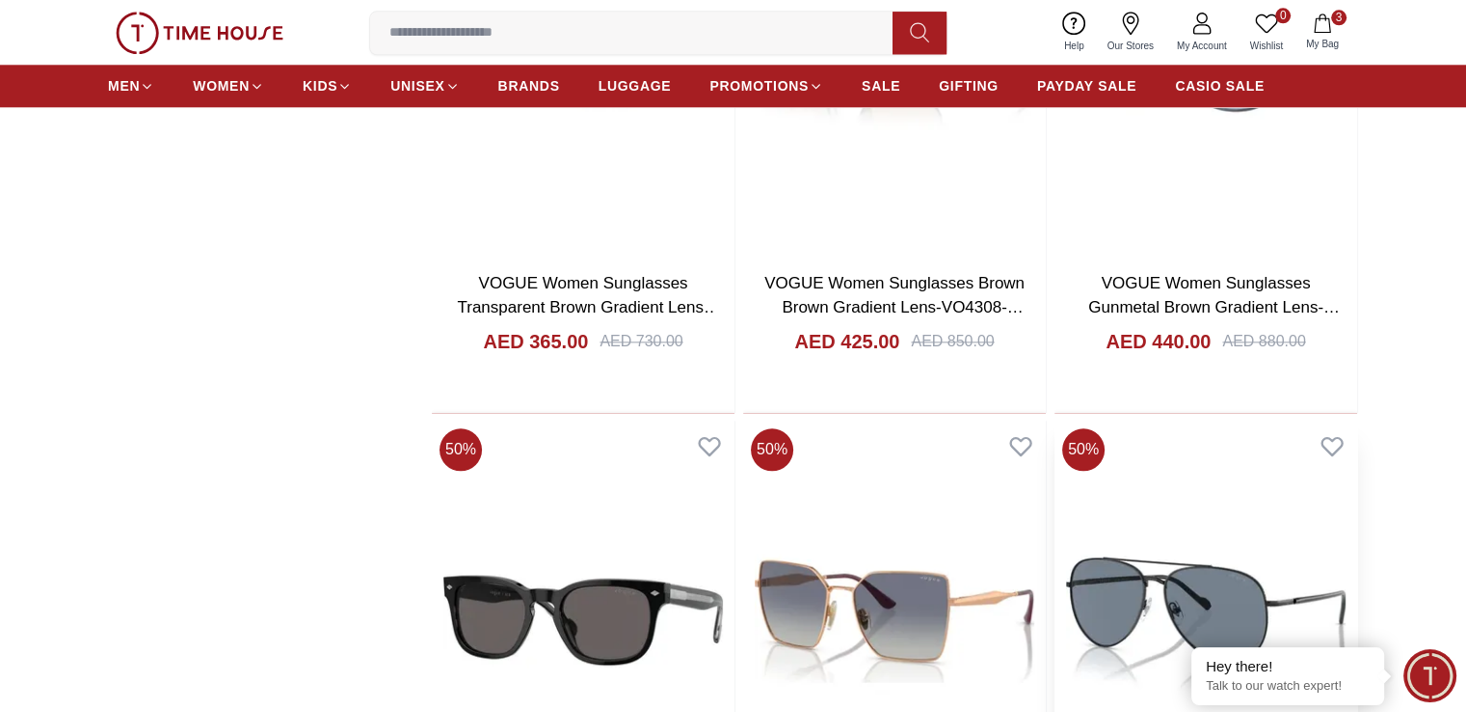
scroll to position [2121, 0]
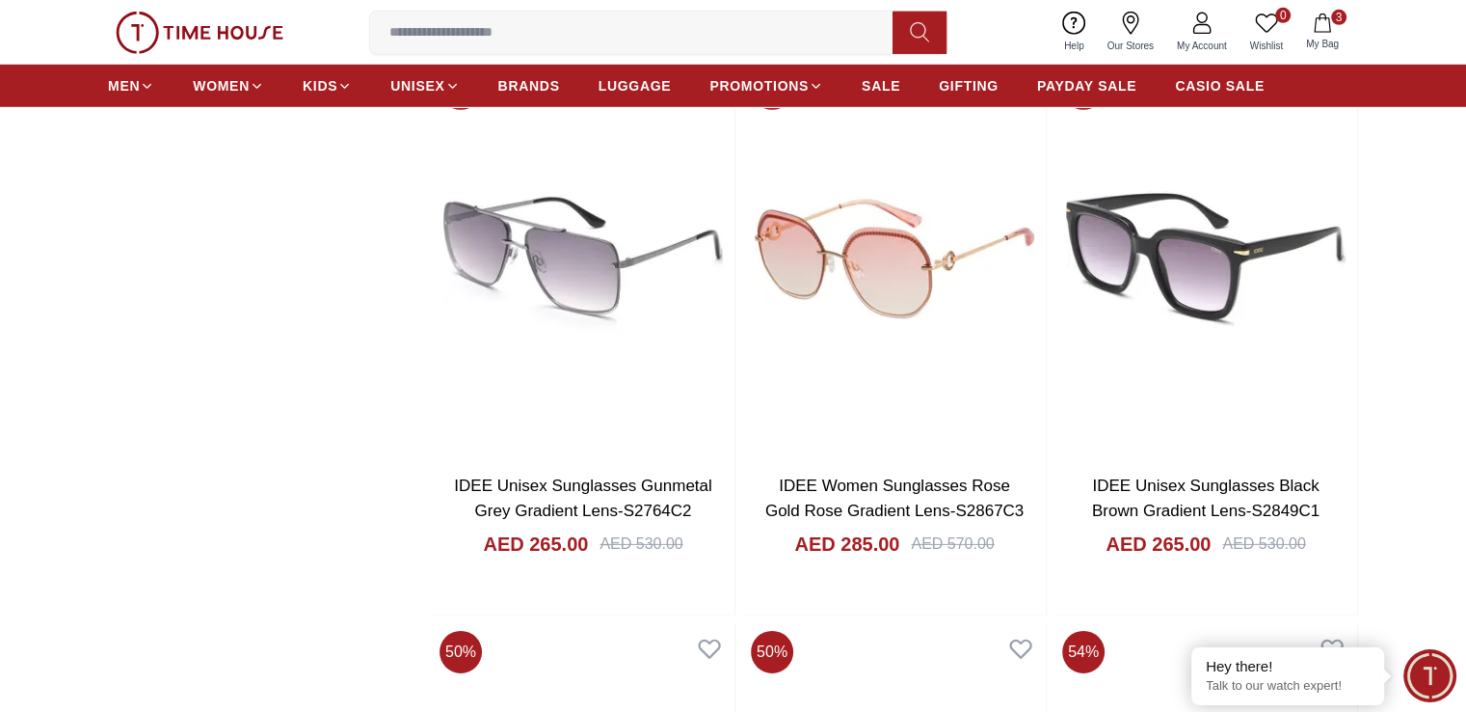
scroll to position [5881, 0]
